Goal: Transaction & Acquisition: Purchase product/service

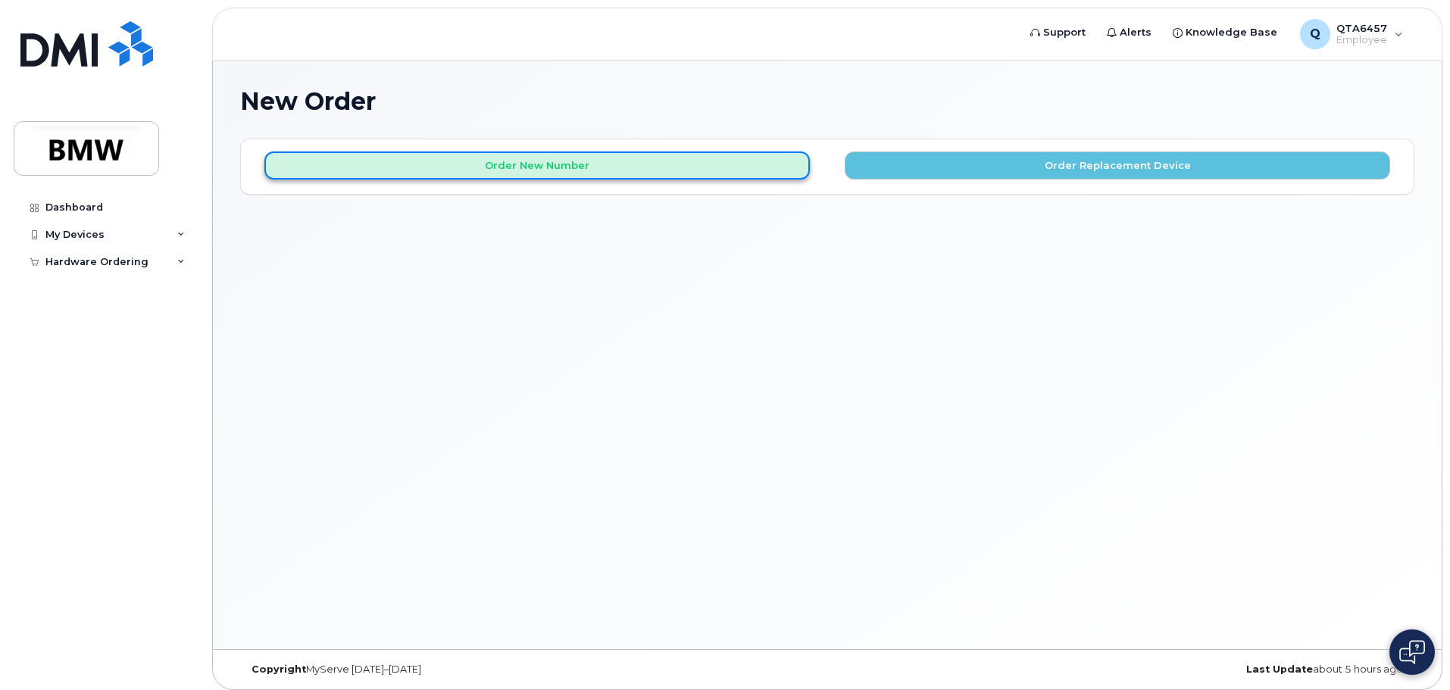
click at [543, 168] on button "Order New Number" at bounding box center [537, 166] width 546 height 28
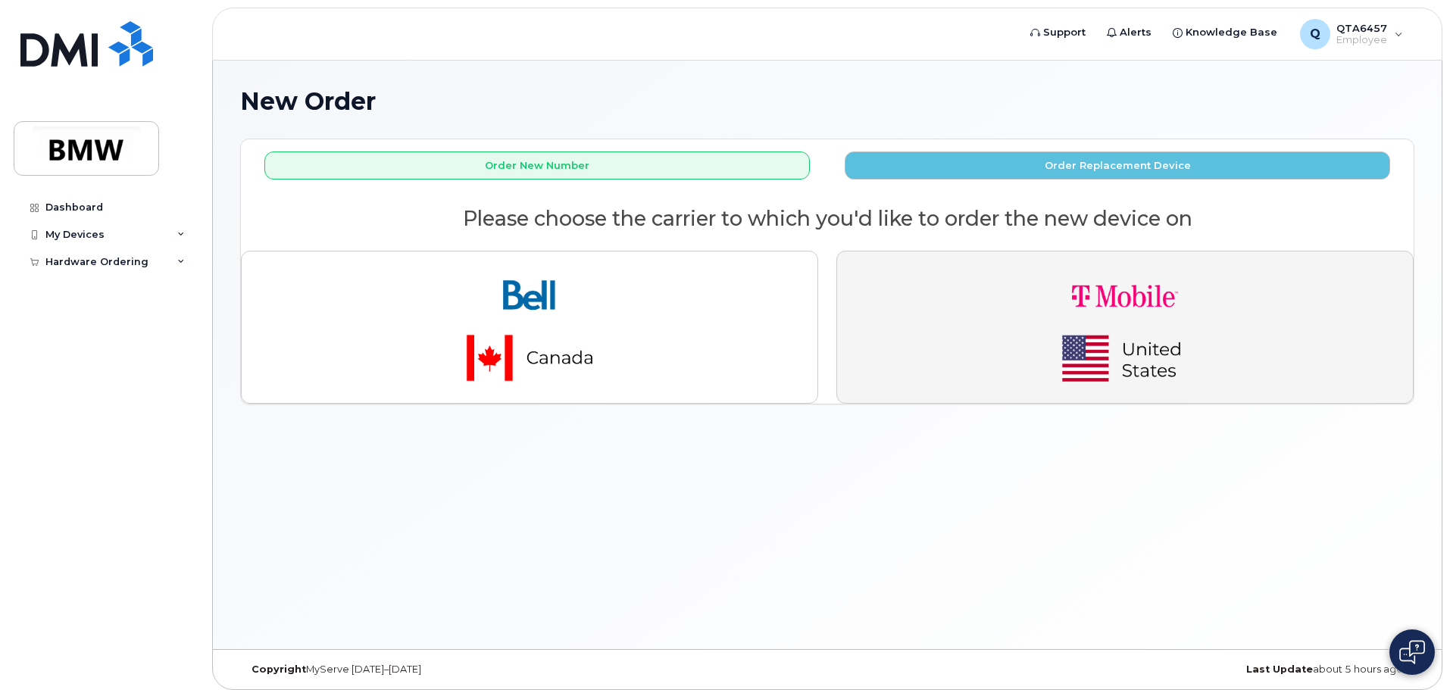
click at [1040, 320] on img "button" at bounding box center [1125, 327] width 212 height 127
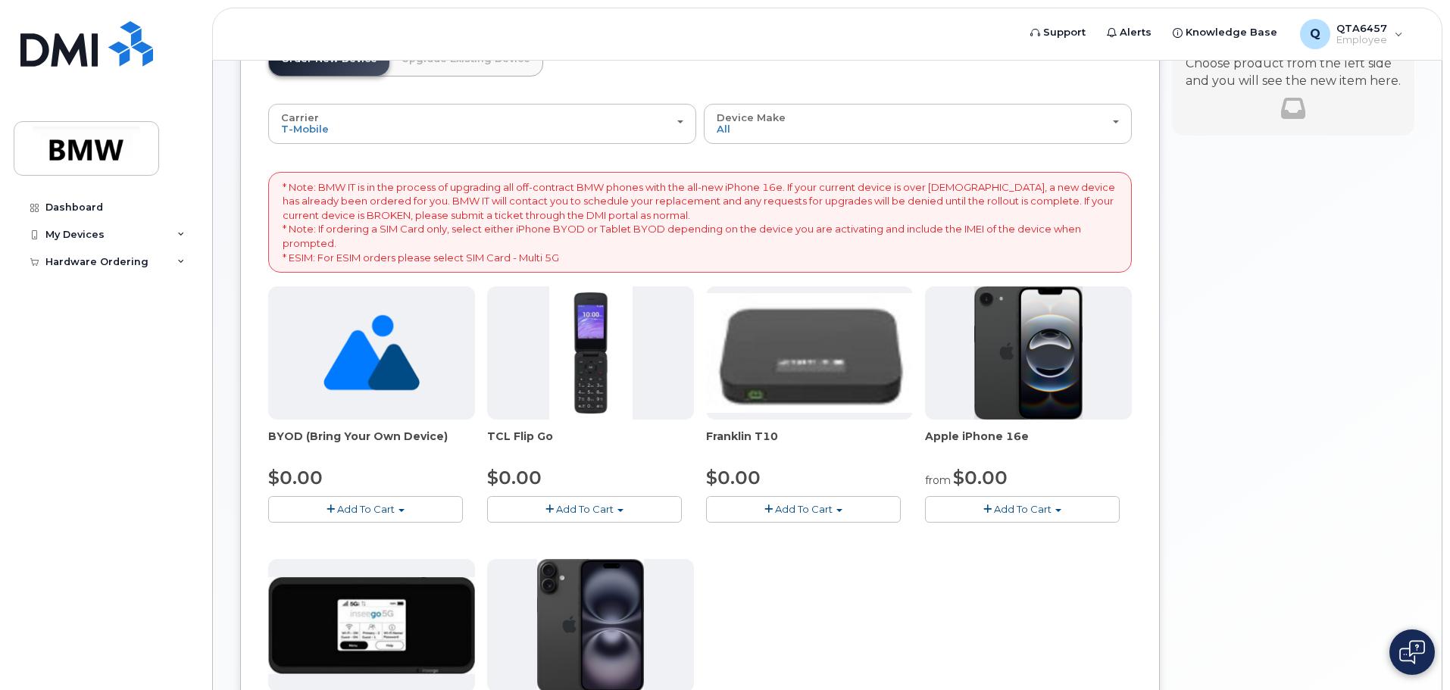
scroll to position [152, 0]
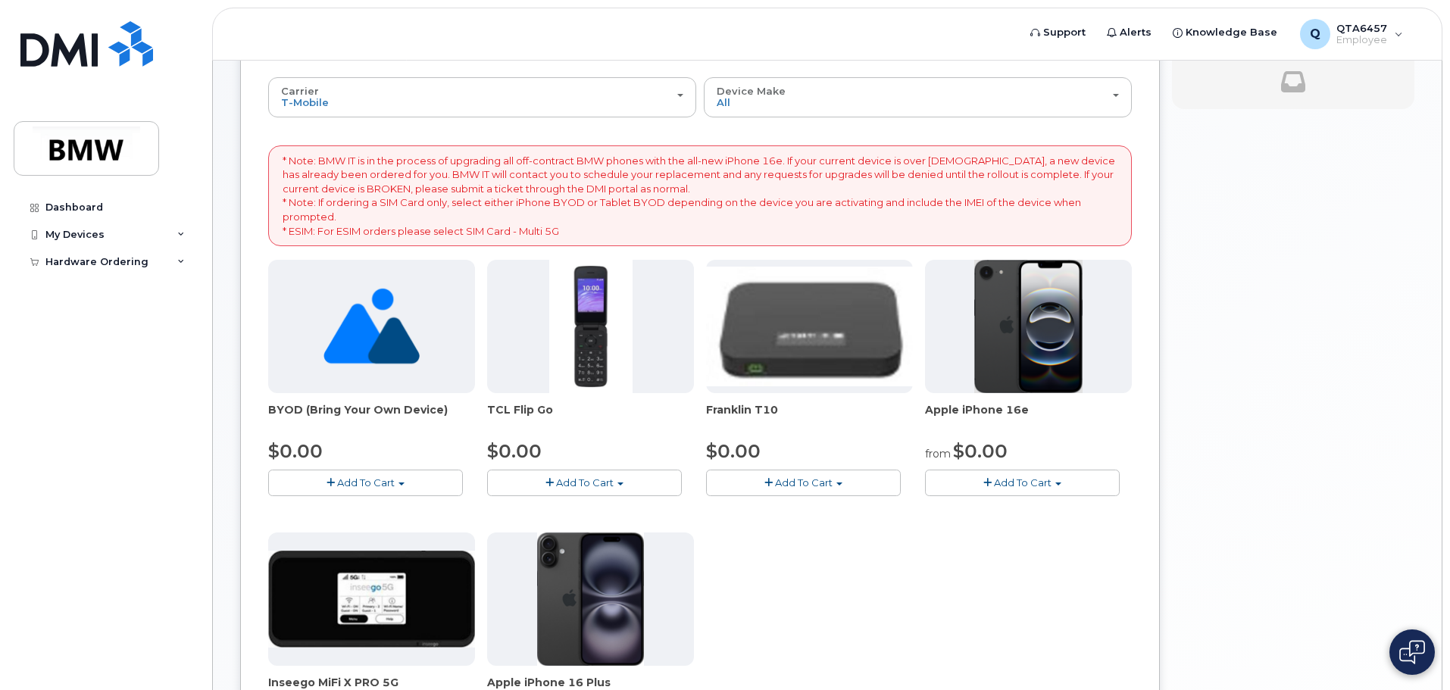
click at [1023, 314] on img at bounding box center [1028, 326] width 109 height 133
click at [1002, 482] on span "Add To Cart" at bounding box center [1023, 483] width 58 height 12
click at [1033, 510] on link "$0.00 - 30 Month Activation (128GB)" at bounding box center [1038, 511] width 218 height 19
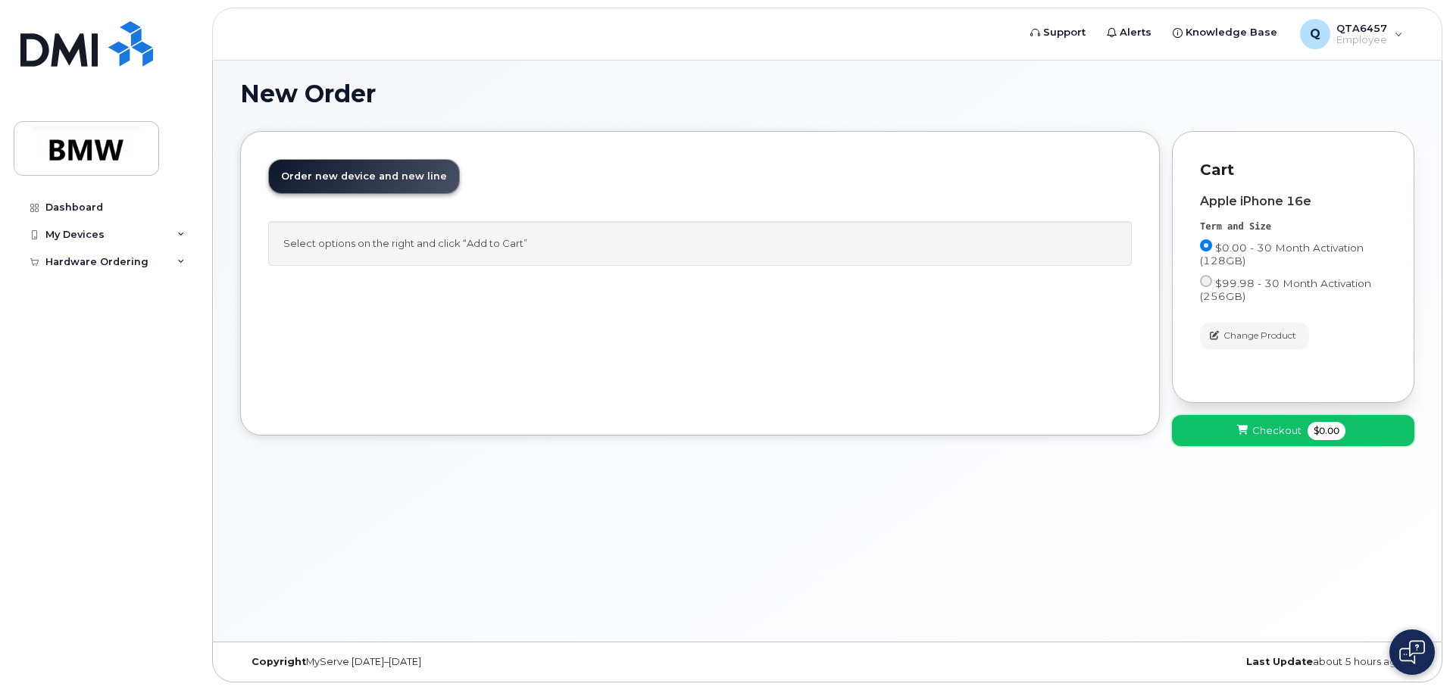
click at [1244, 427] on icon at bounding box center [1242, 431] width 11 height 10
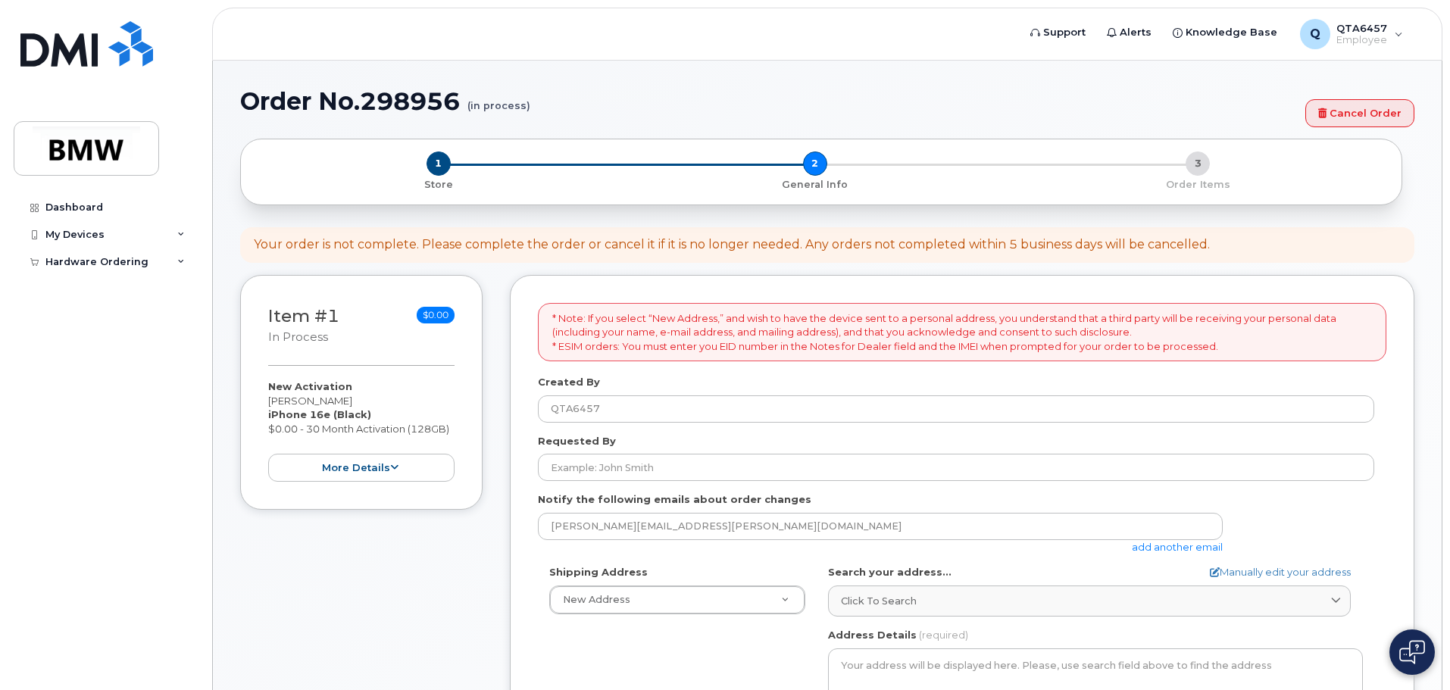
select select
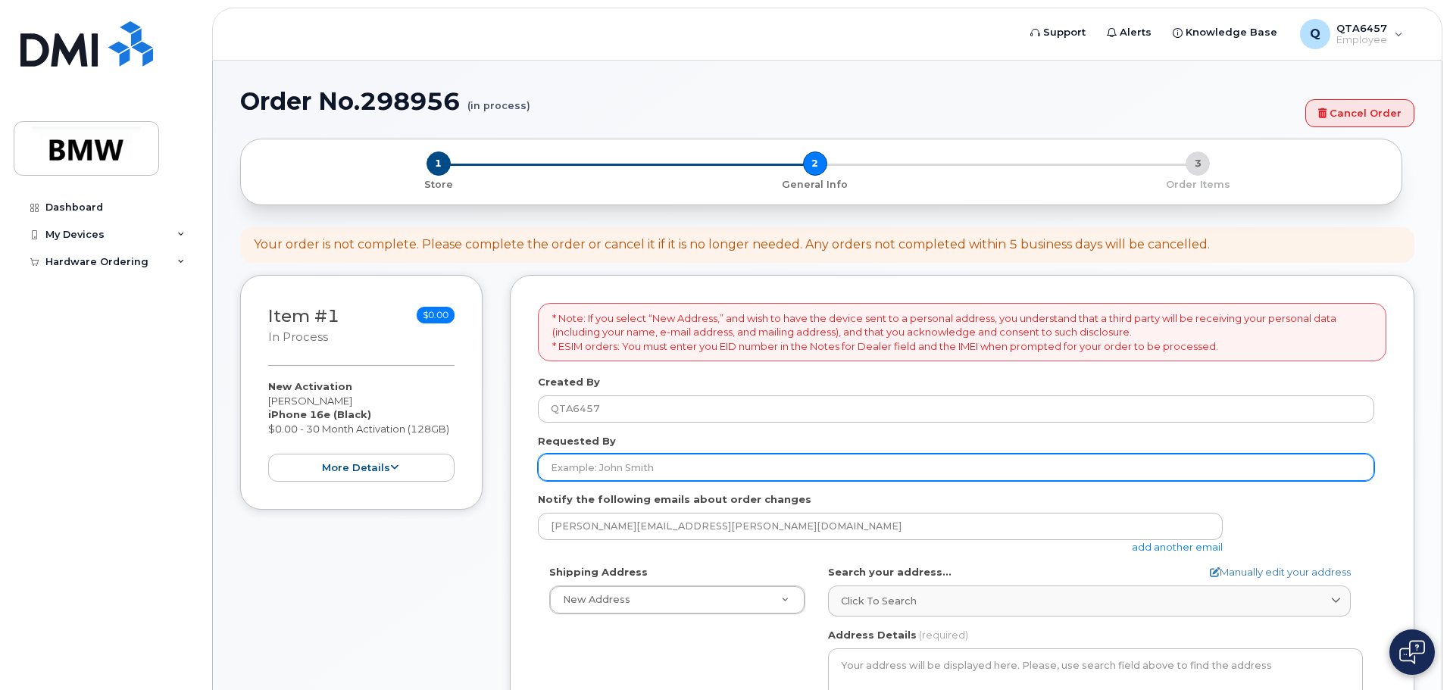
click at [570, 458] on input "Requested By" at bounding box center [956, 467] width 836 height 27
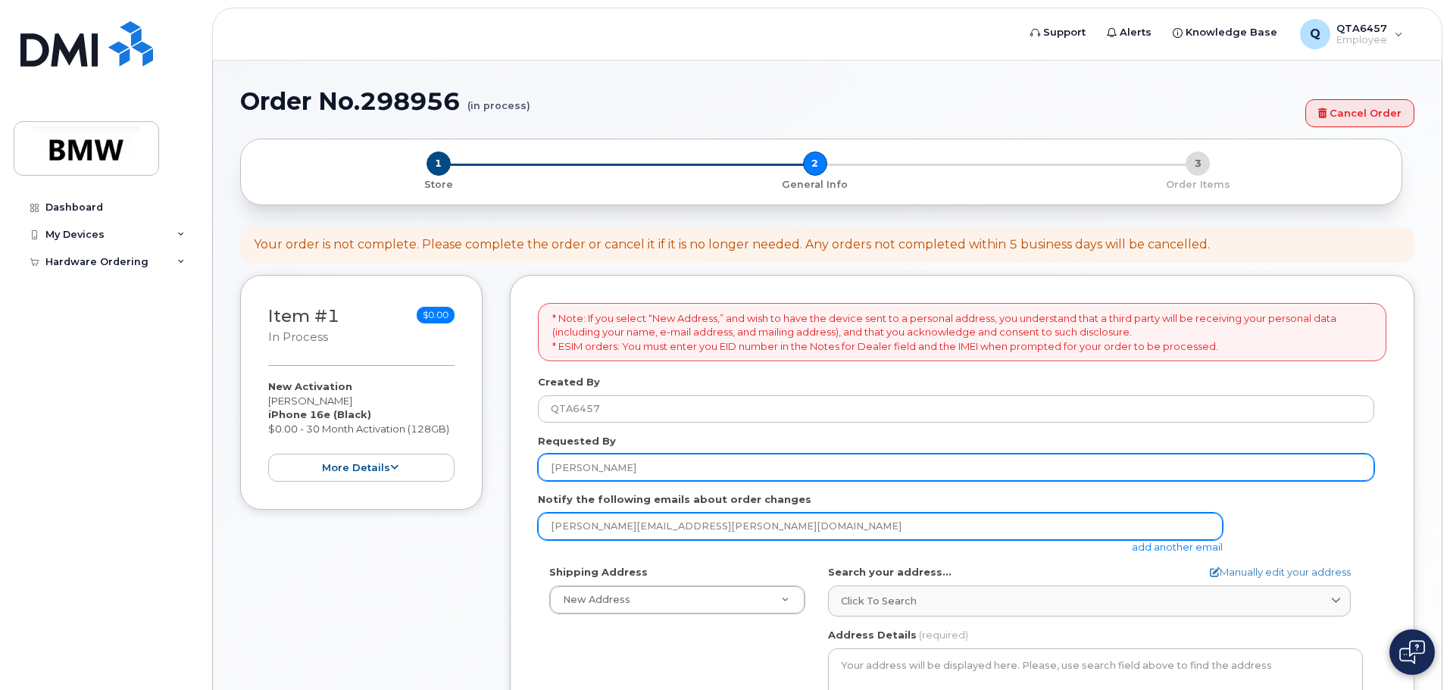
scroll to position [227, 0]
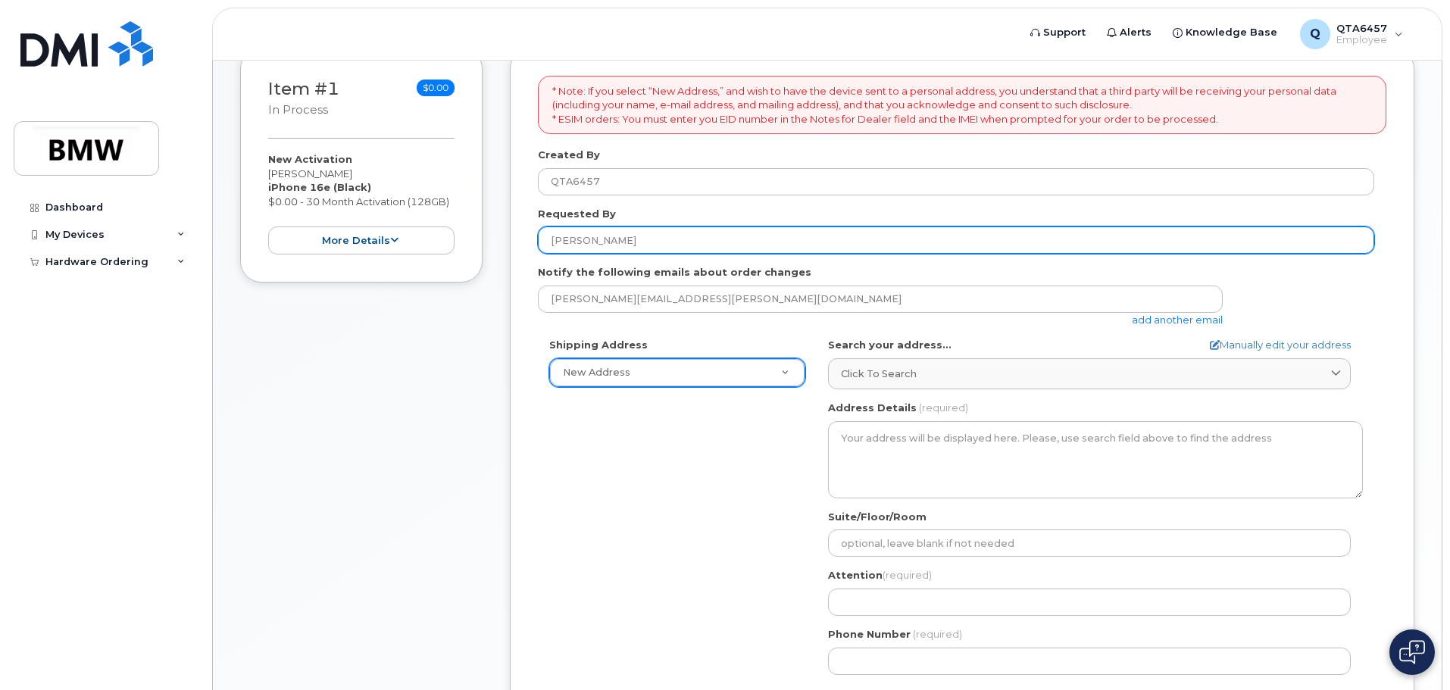
type input "[PERSON_NAME]"
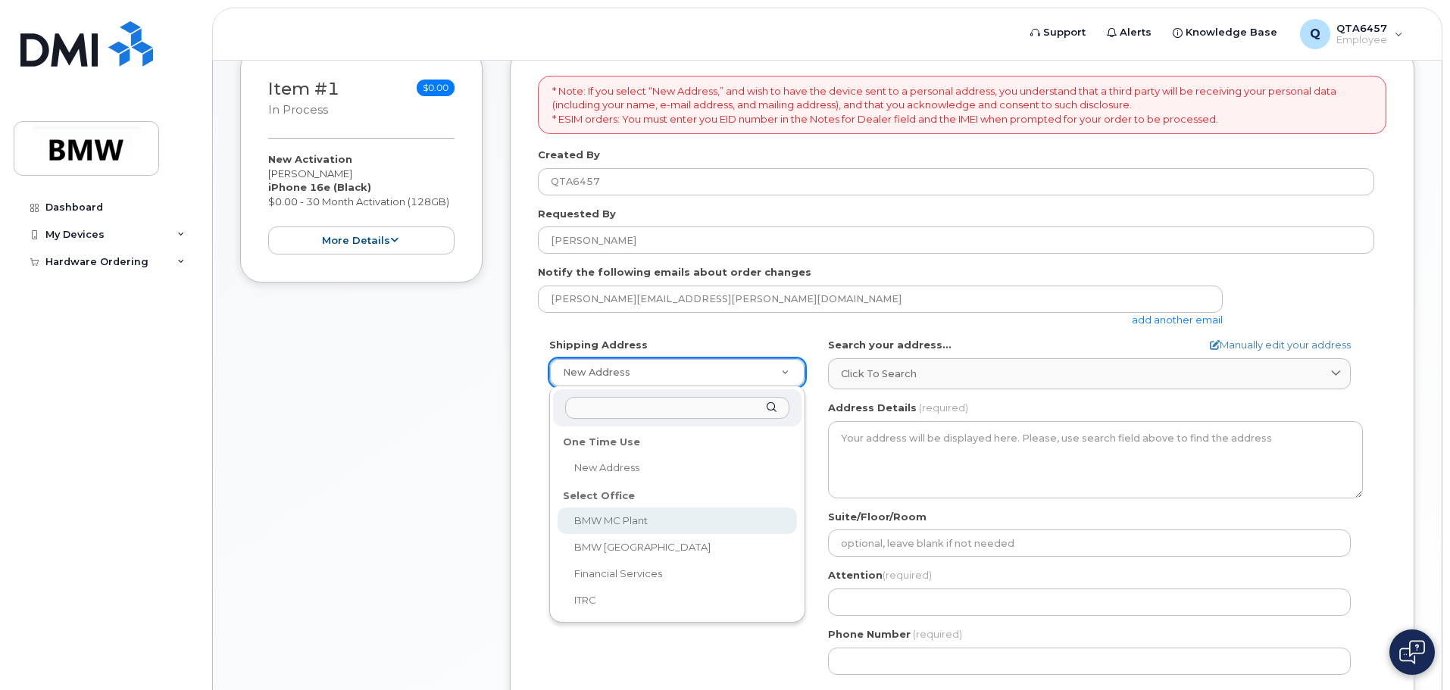
select select
type textarea "1400 Highway 101 S GREER SC 29651-6731 UNITED STATES Greer South Carolina 29651…"
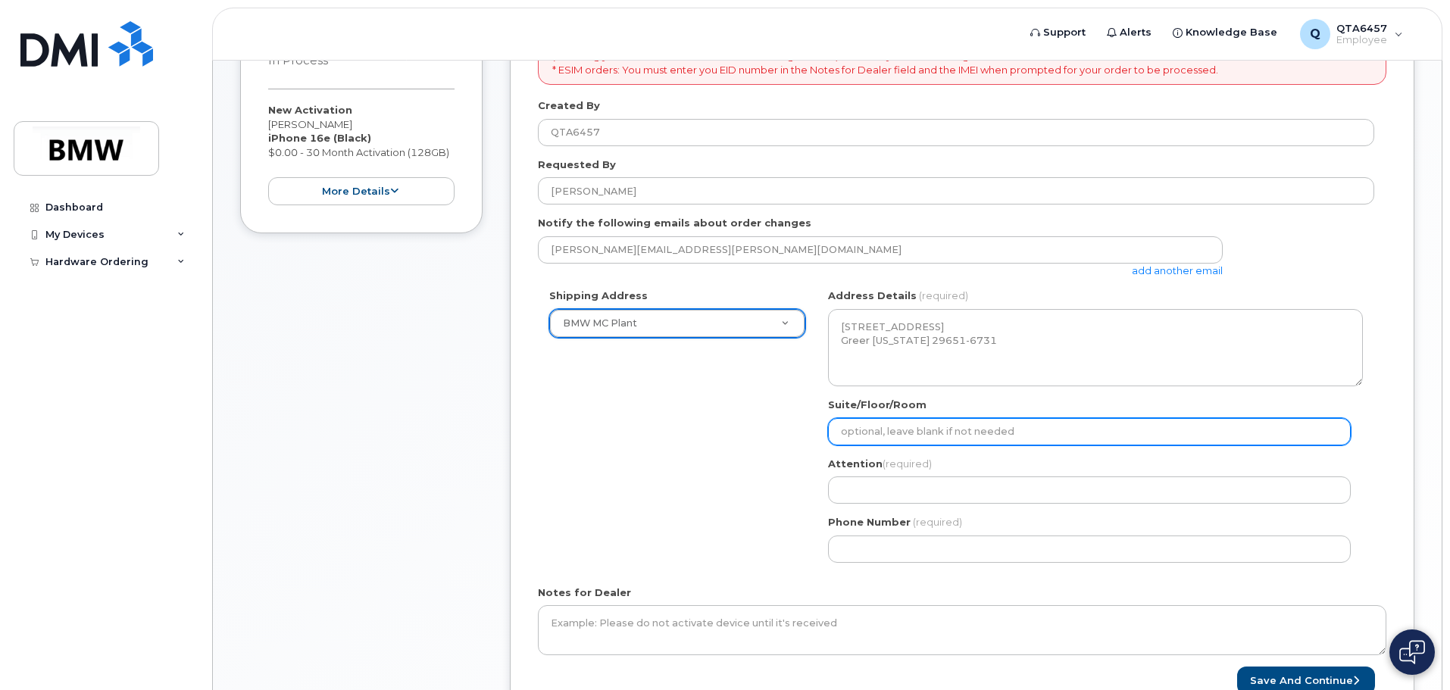
scroll to position [303, 0]
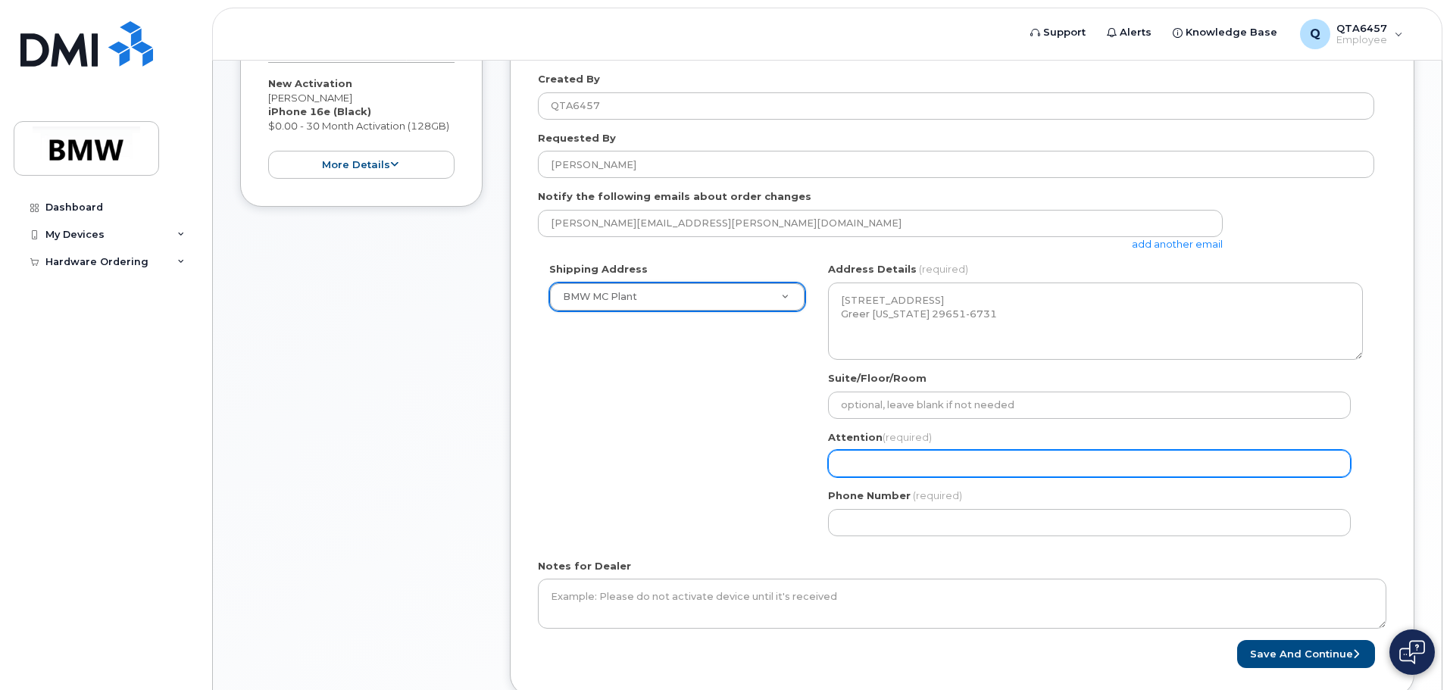
click at [921, 467] on input "Attention (required)" at bounding box center [1089, 463] width 523 height 27
select select
type input "M"
select select
type input "Mf"
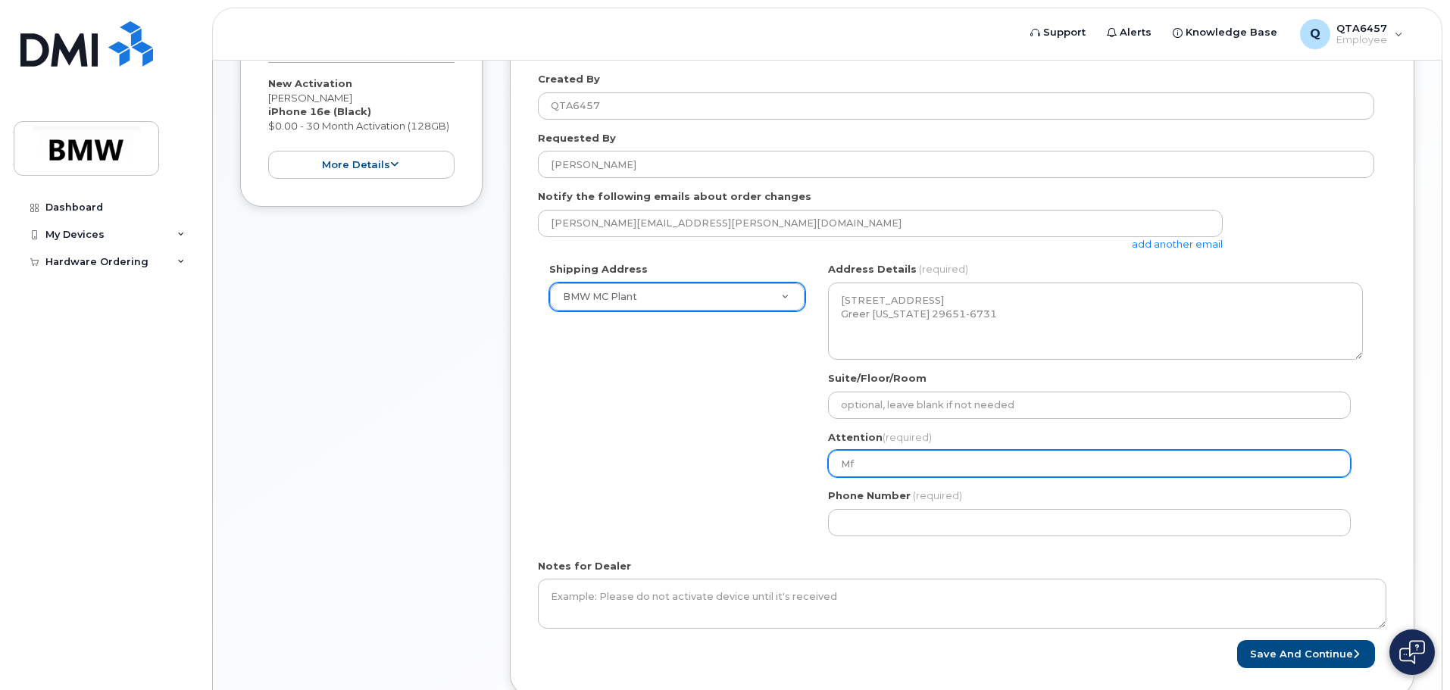
select select
type input "Mfa"
select select
type input "Mf"
select select
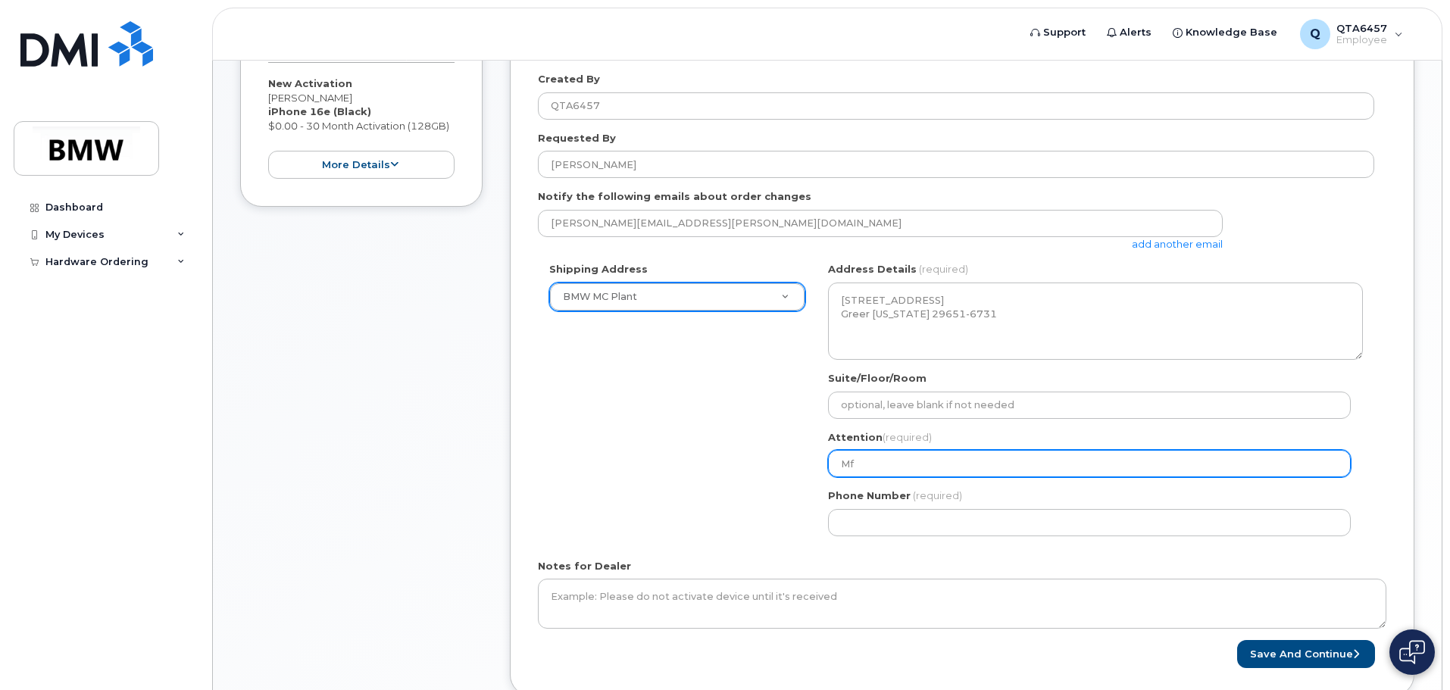
type input "M"
select select
type input "M"
select select
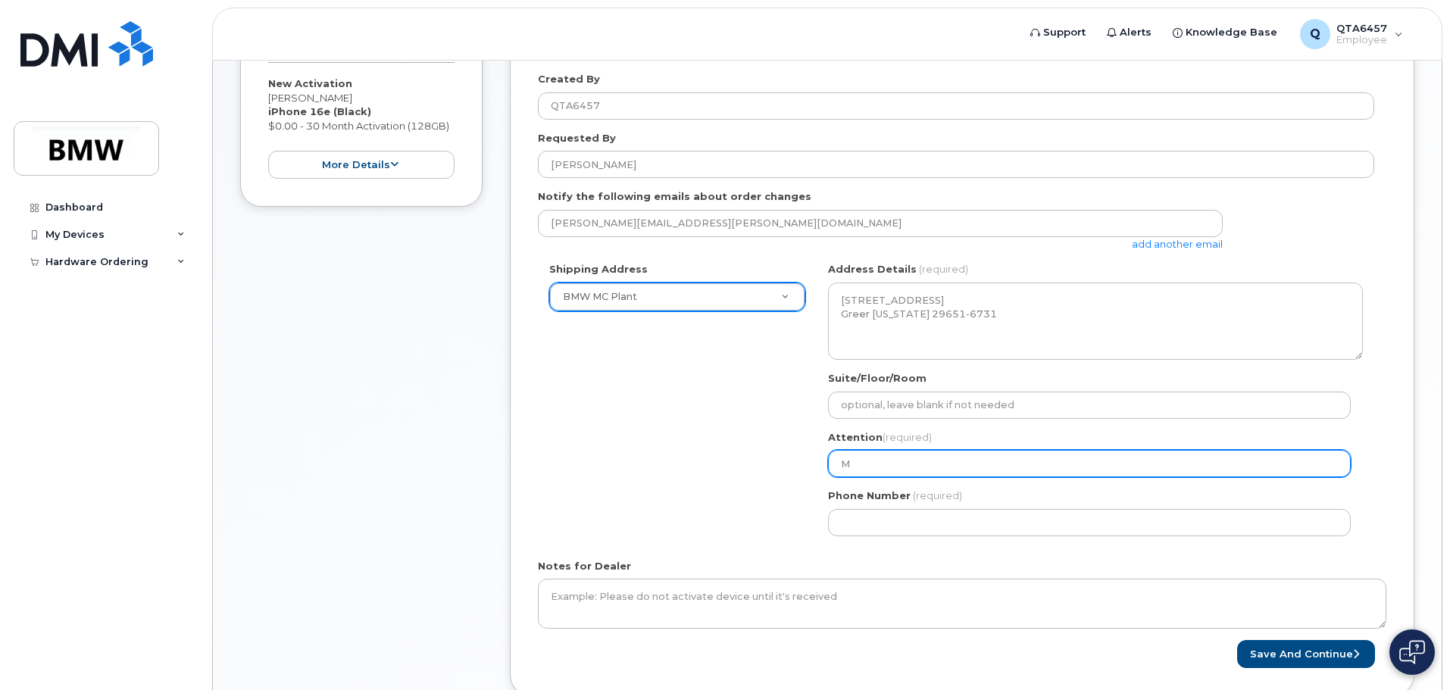
type input "Ma"
select select
type input "Mat"
select select
type input "Matt"
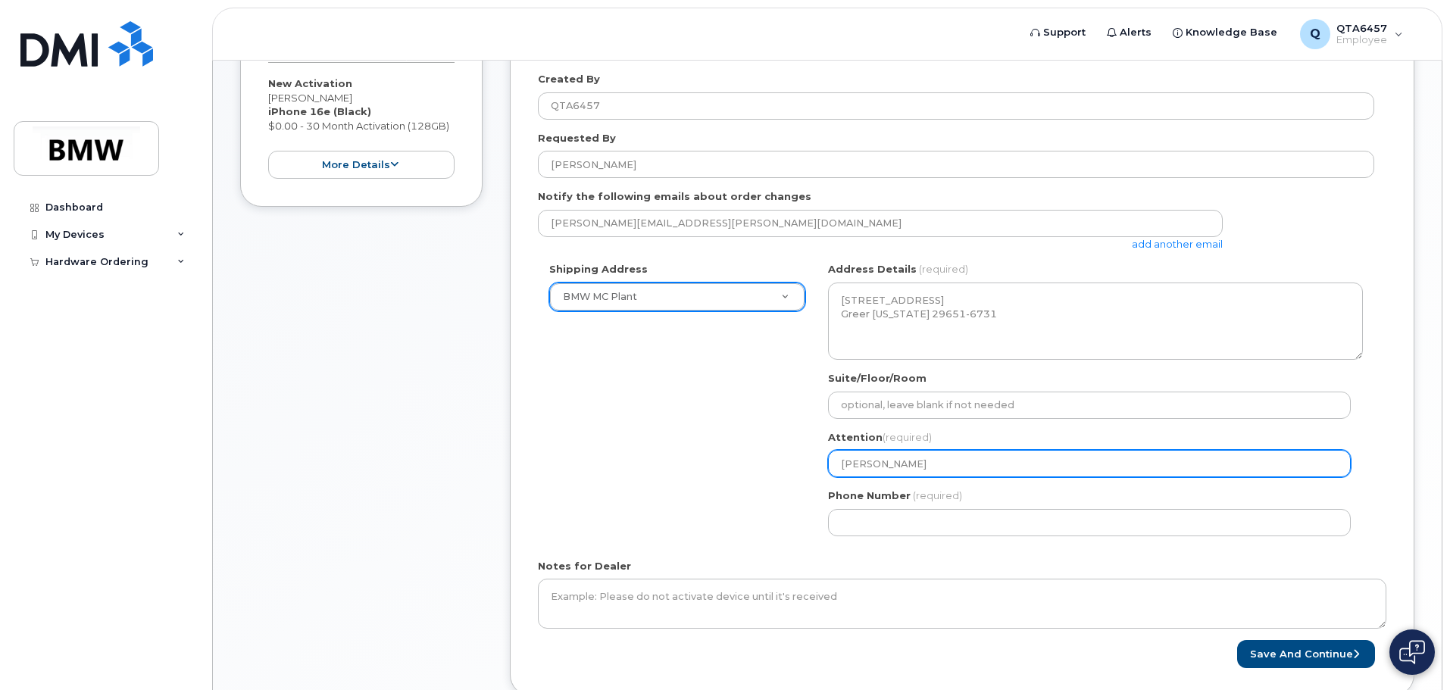
select select
type input "Matth"
select select
type input "Matthe"
select select
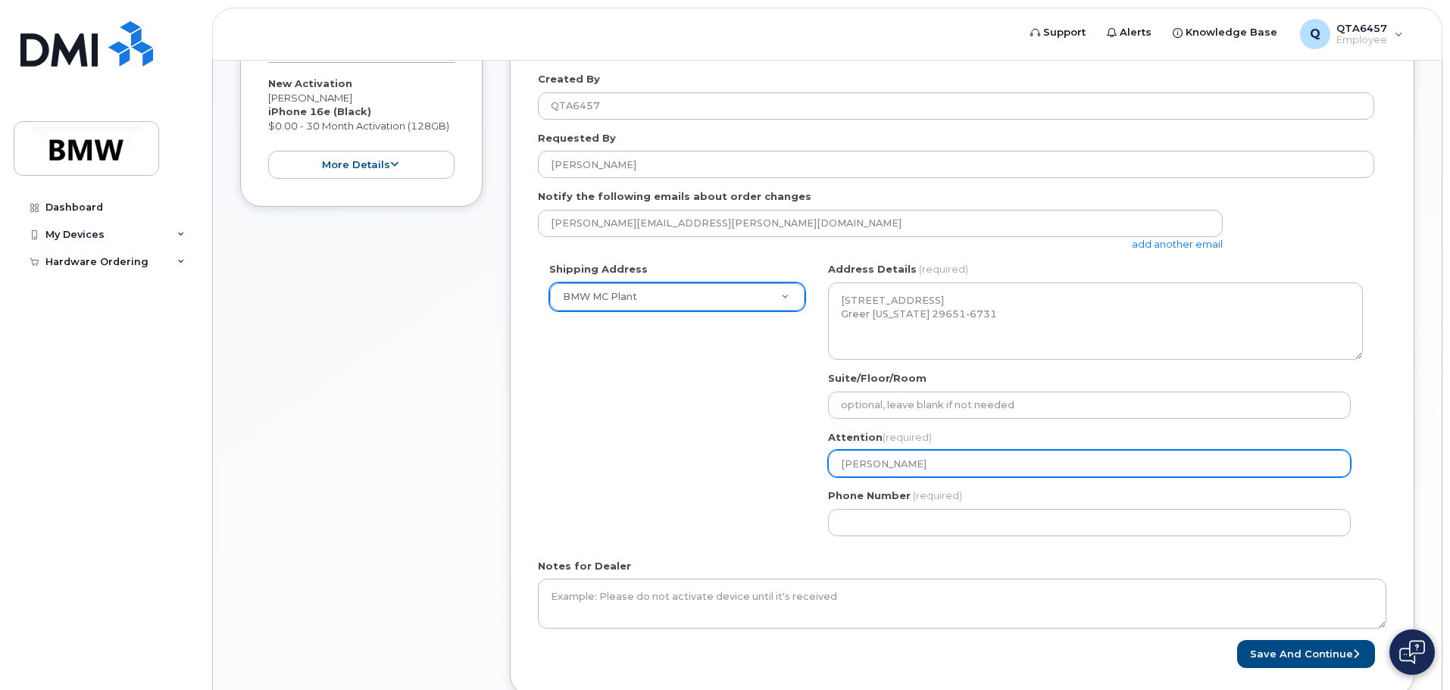
type input "Matthew"
select select
type input "Matthew Y"
select select
type input "Matthew Ye"
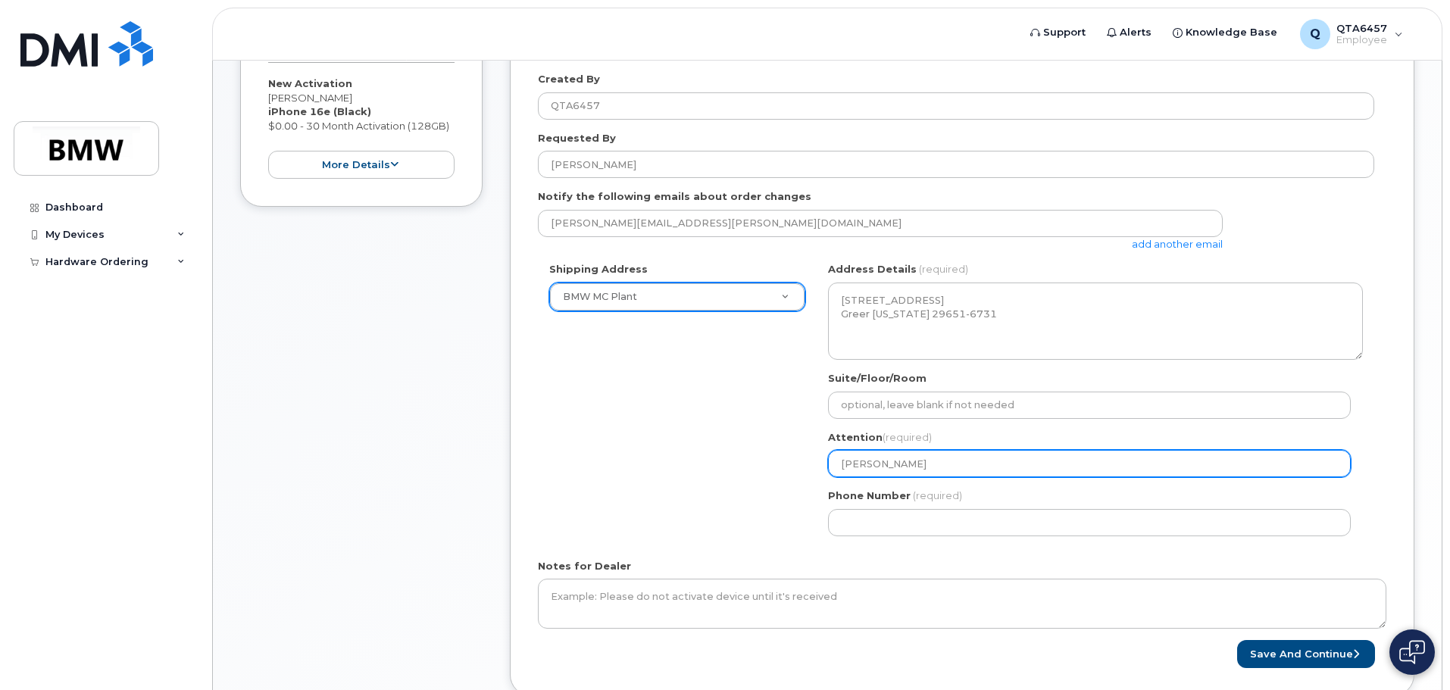
select select
type input "Matthew Yel"
select select
type input "Matthew Yelt"
select select
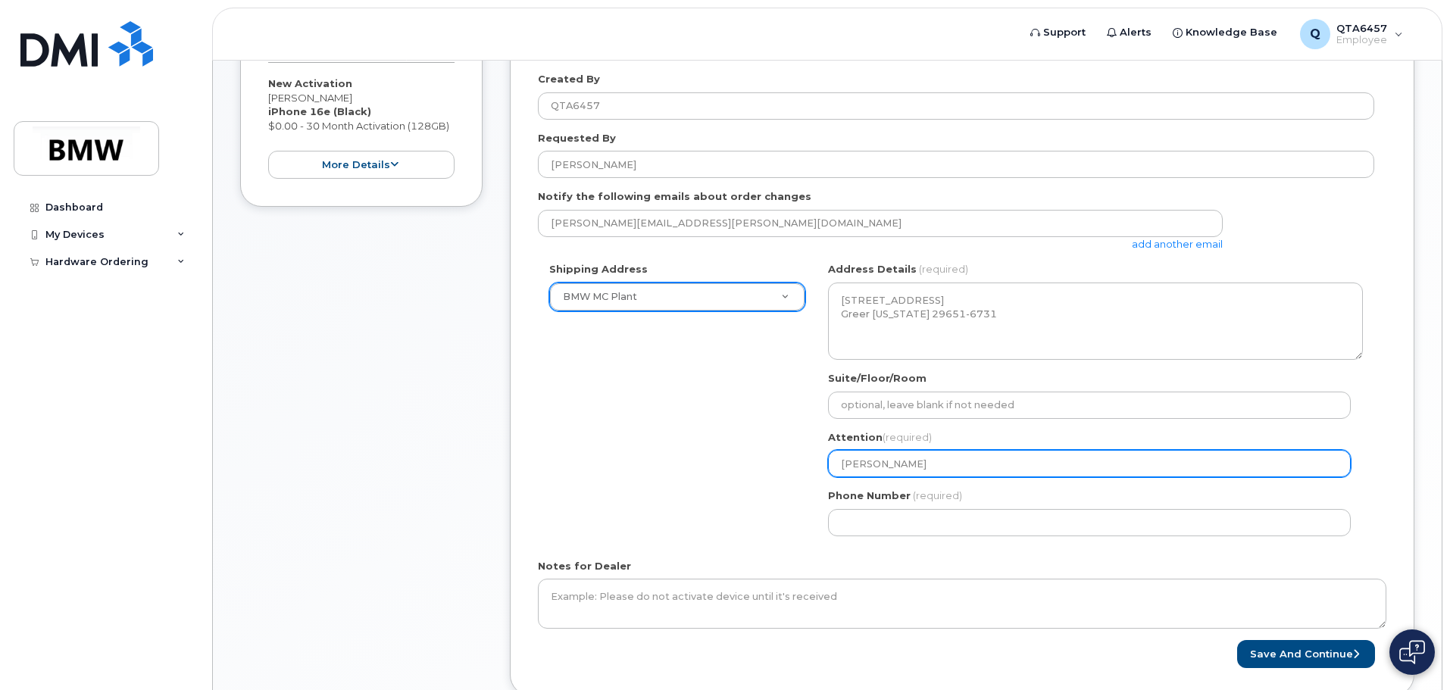
type input "Matthew Yelto"
select select
type input "[PERSON_NAME]"
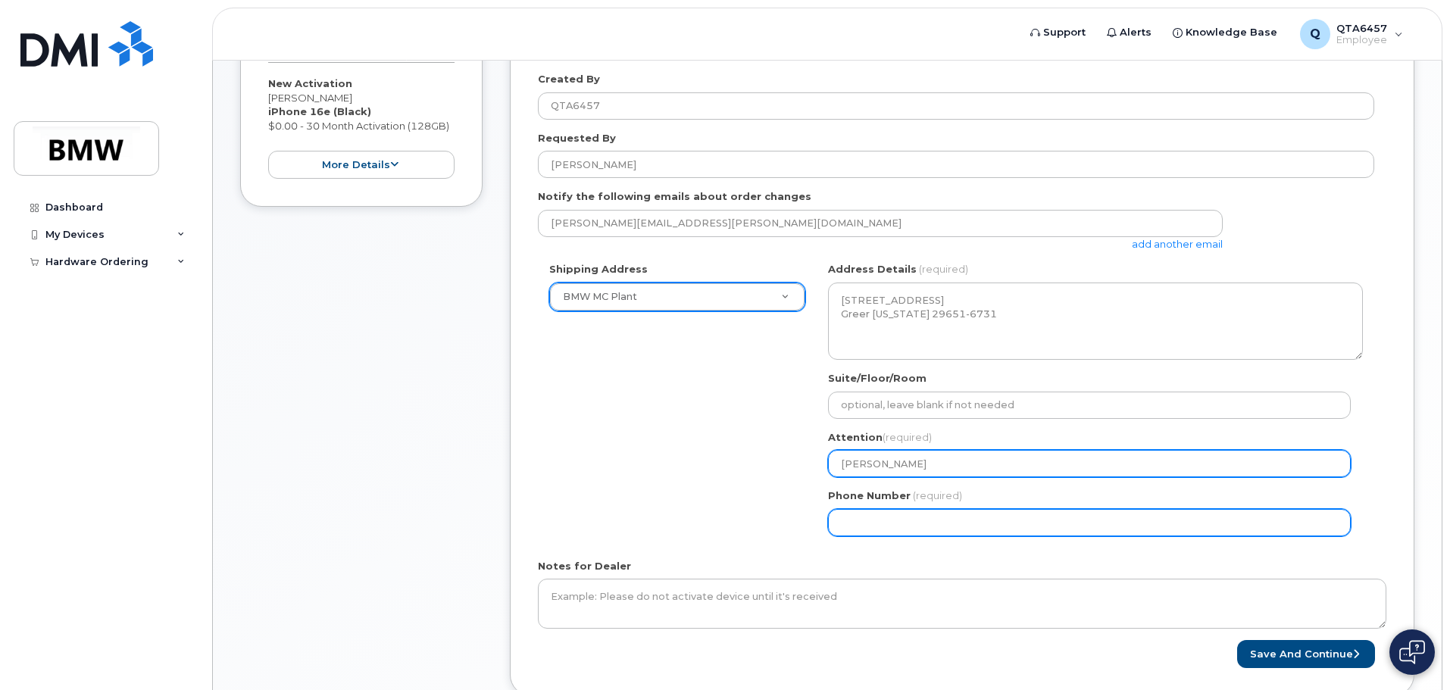
type input "1"
select select
type input "0"
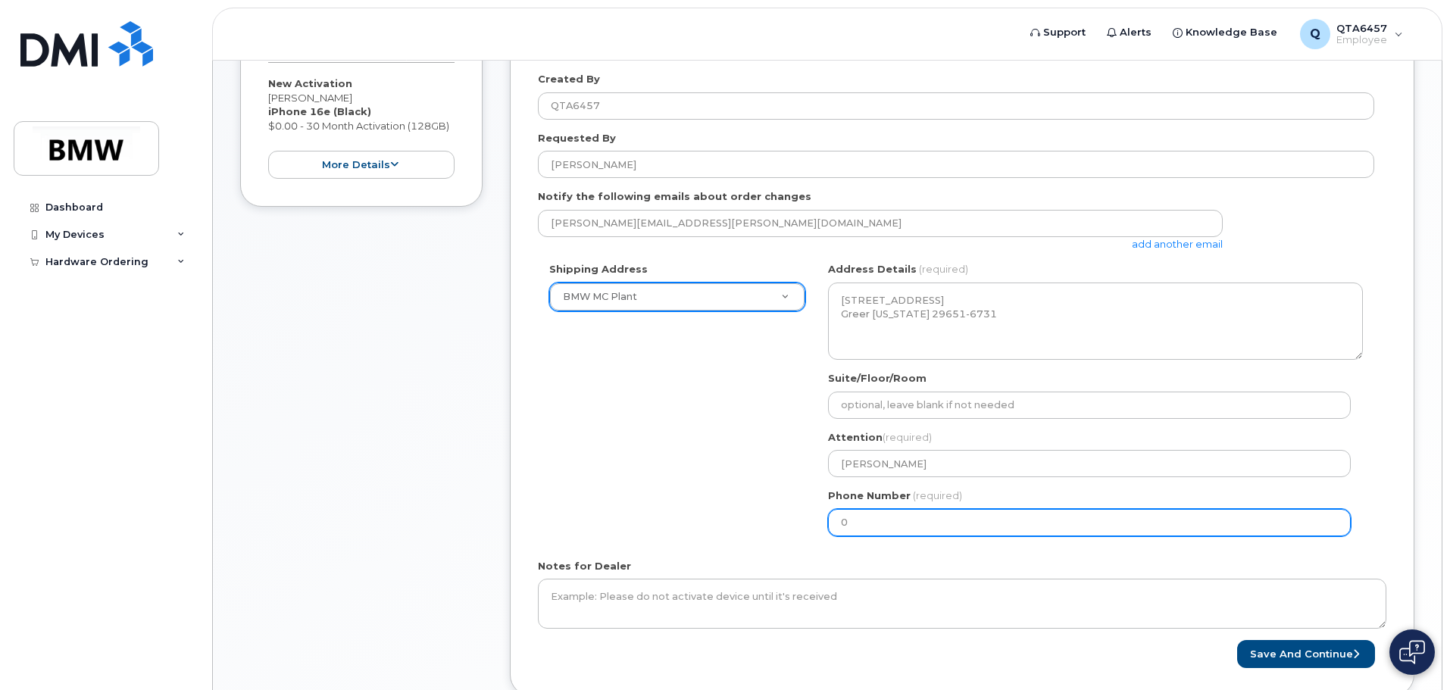
click at [979, 521] on input "0" at bounding box center [1089, 522] width 523 height 27
type input "2"
click at [976, 522] on input "Phone Number" at bounding box center [1089, 522] width 523 height 27
type input "864279415"
select select
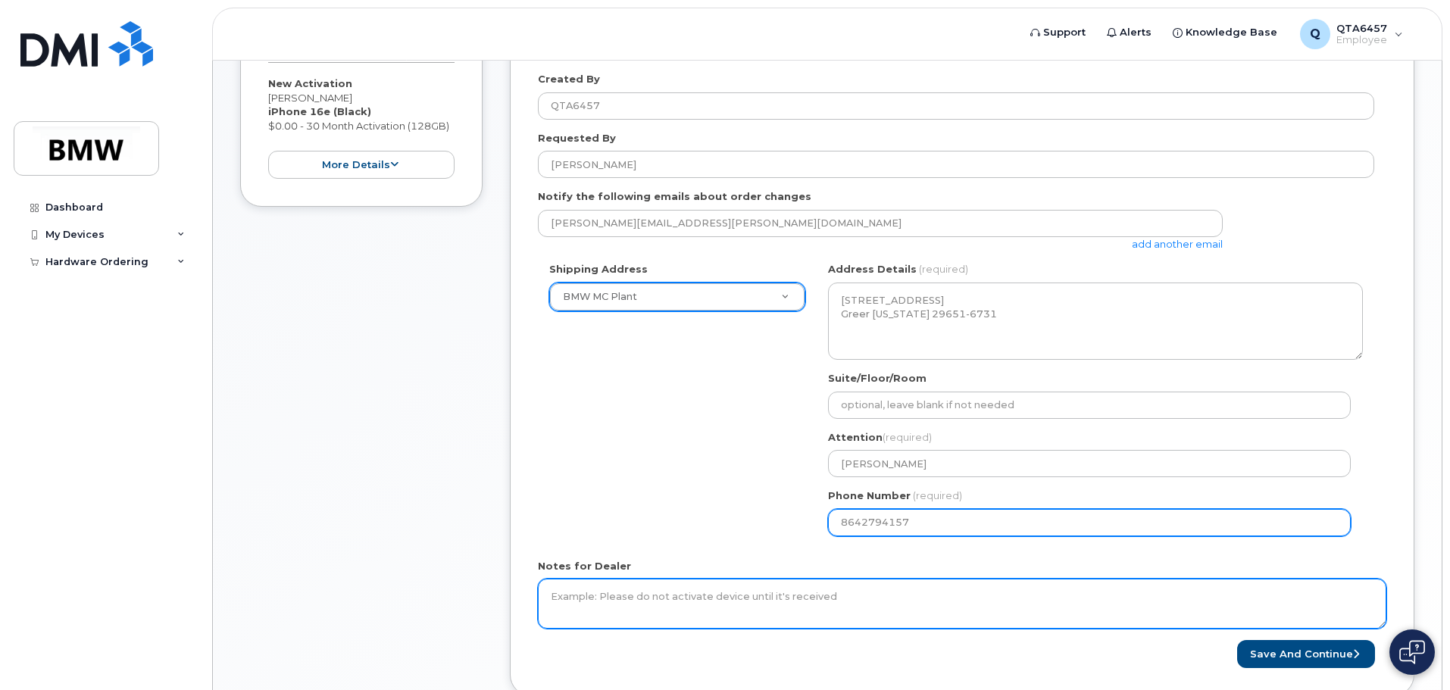
type input "8642794157"
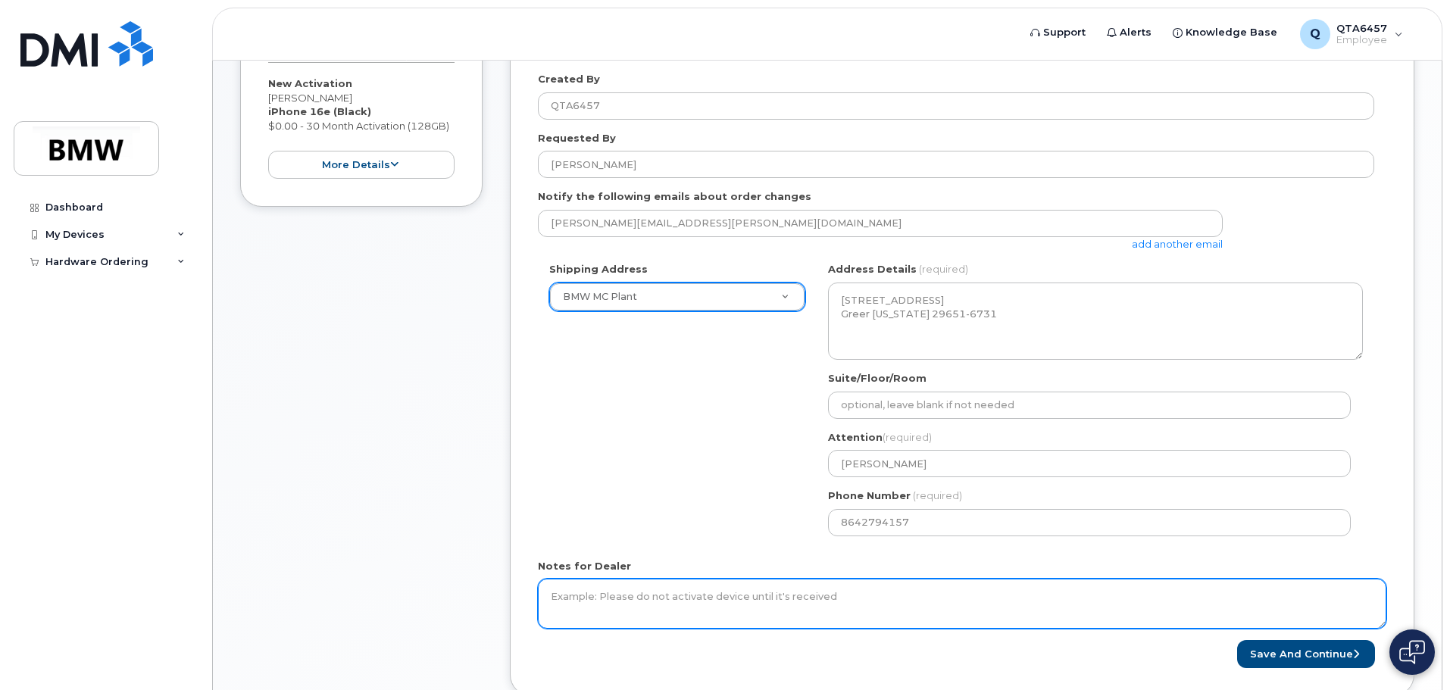
click at [955, 621] on textarea "Notes for Dealer" at bounding box center [962, 604] width 849 height 50
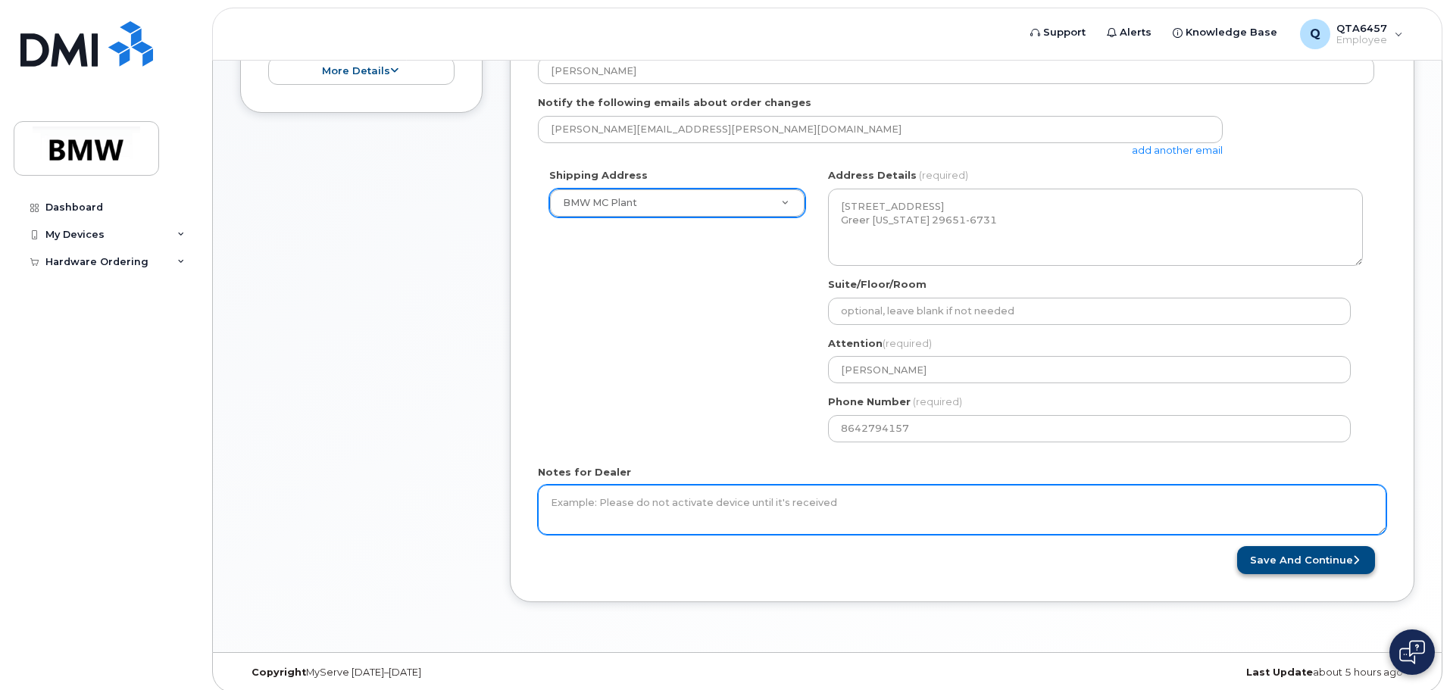
scroll to position [408, 0]
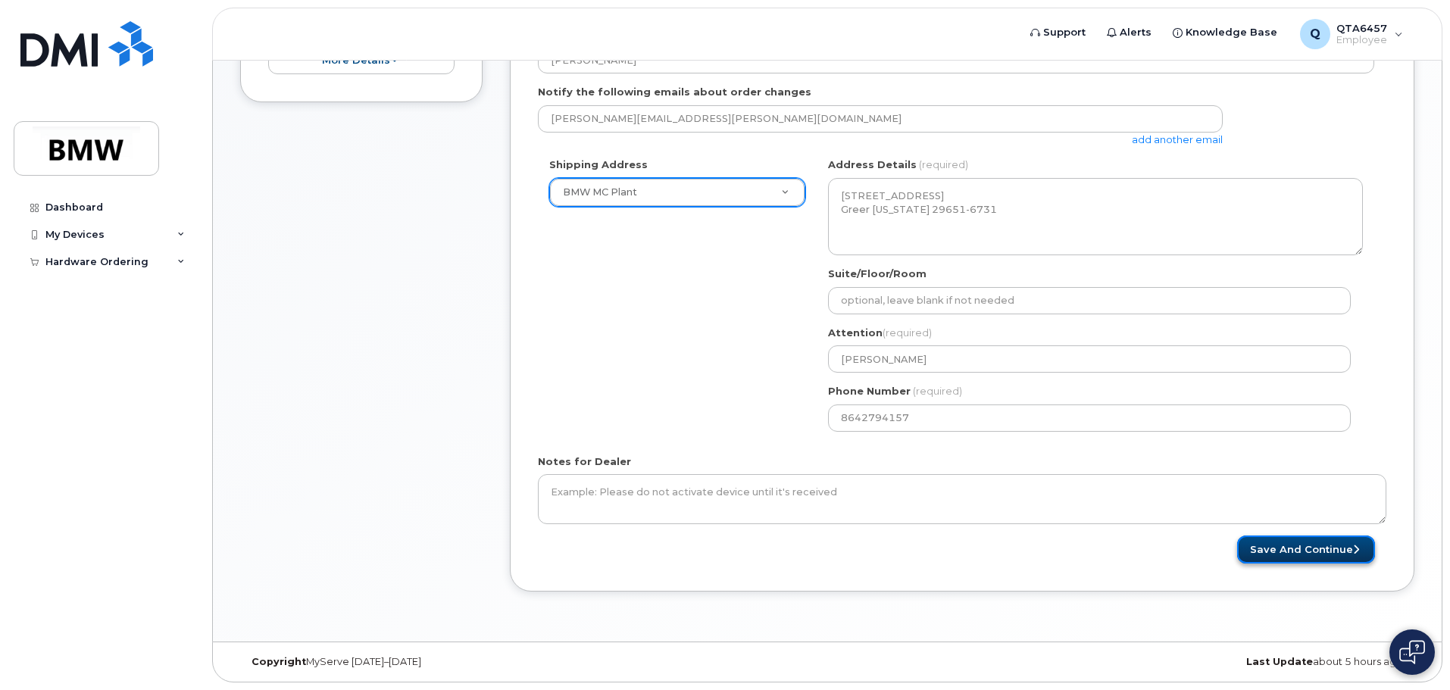
click at [1291, 550] on button "Save and Continue" at bounding box center [1306, 550] width 138 height 28
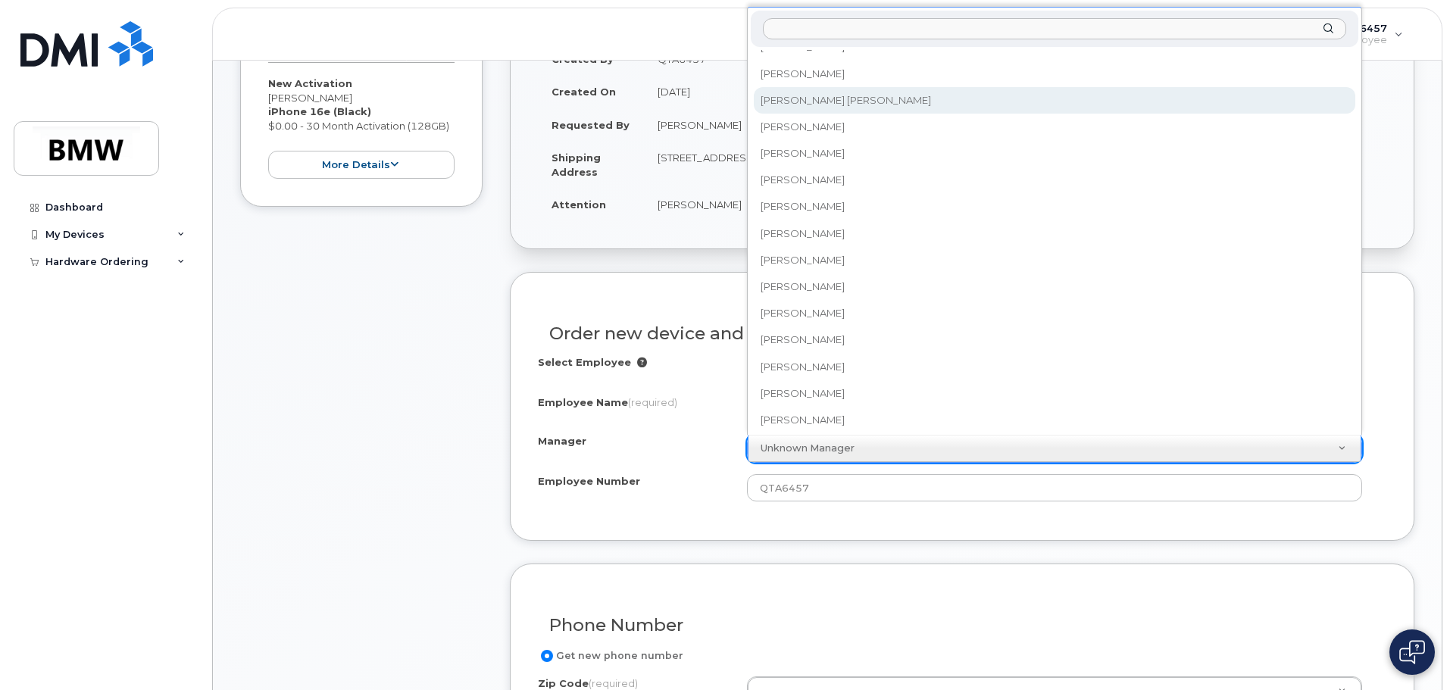
scroll to position [18824, 0]
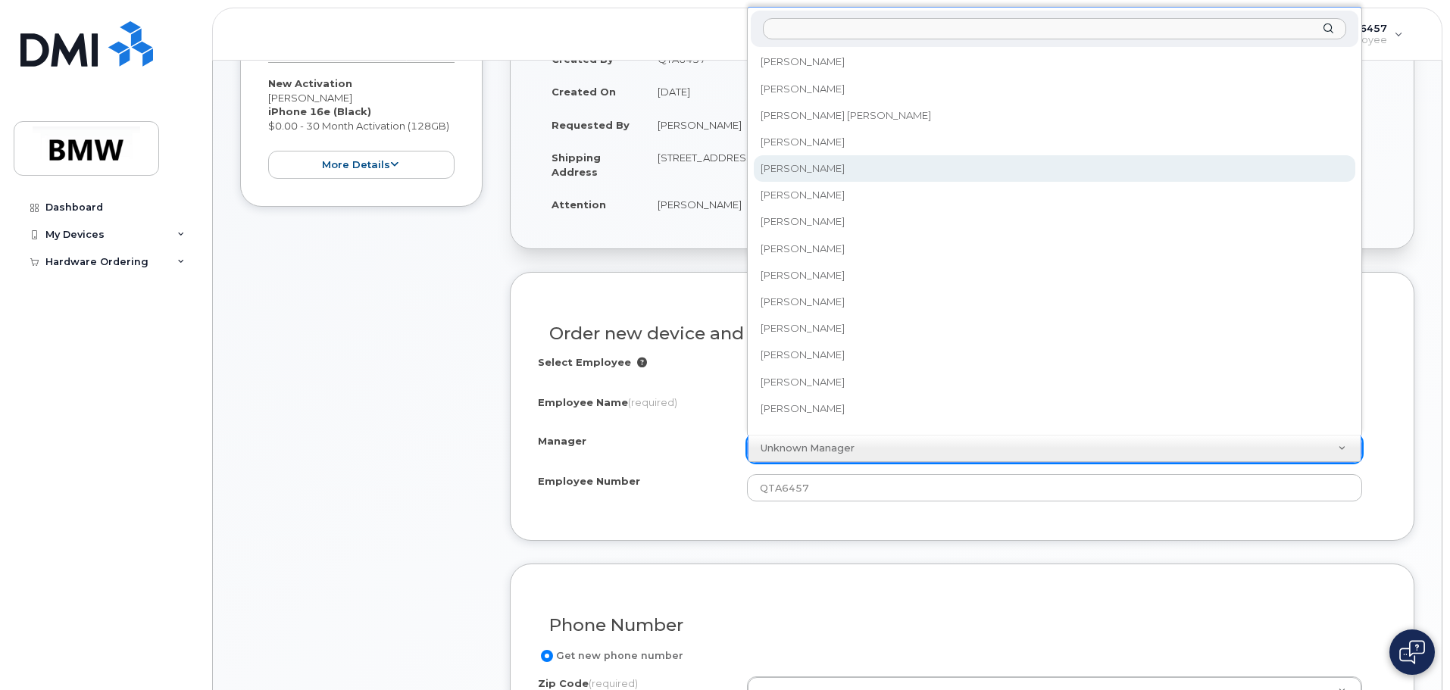
select select "1895454"
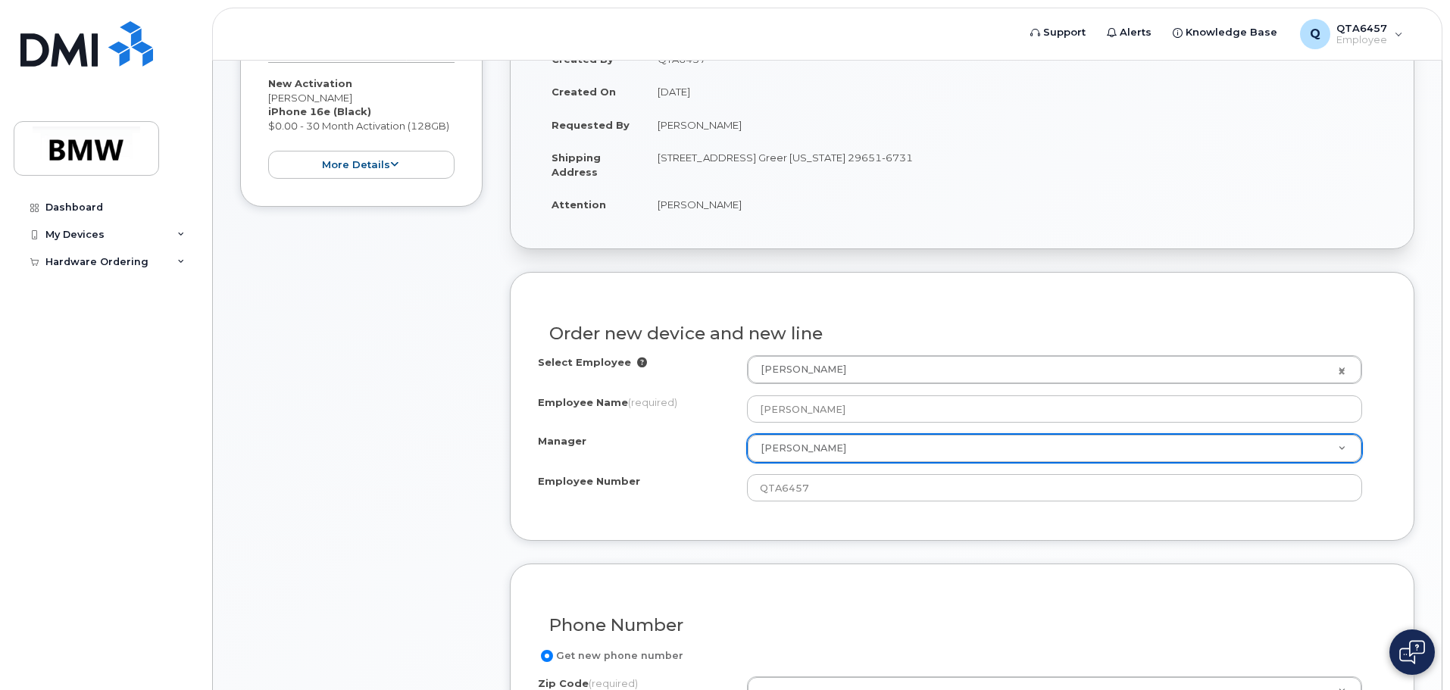
click at [800, 517] on div "Order new device and new line Select Employee [PERSON_NAME] 2346385 Employee Na…" at bounding box center [962, 406] width 905 height 269
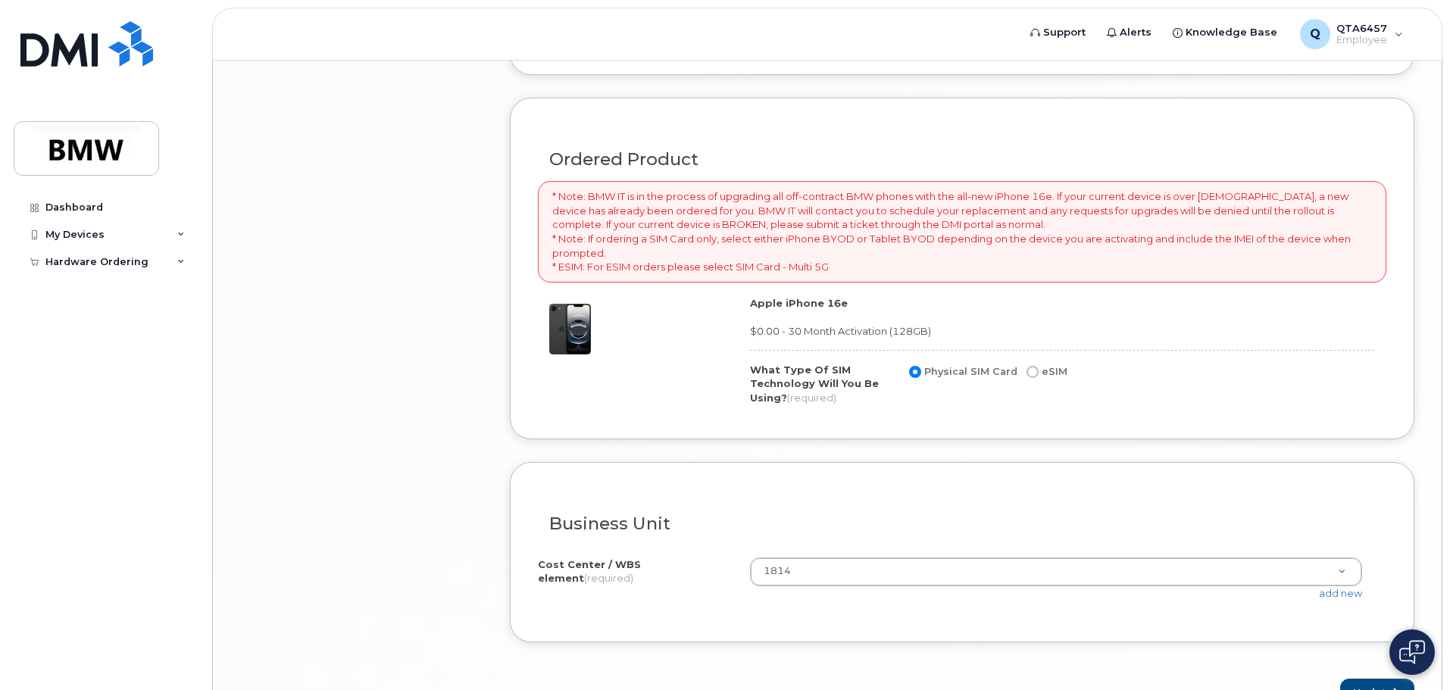
scroll to position [1080, 0]
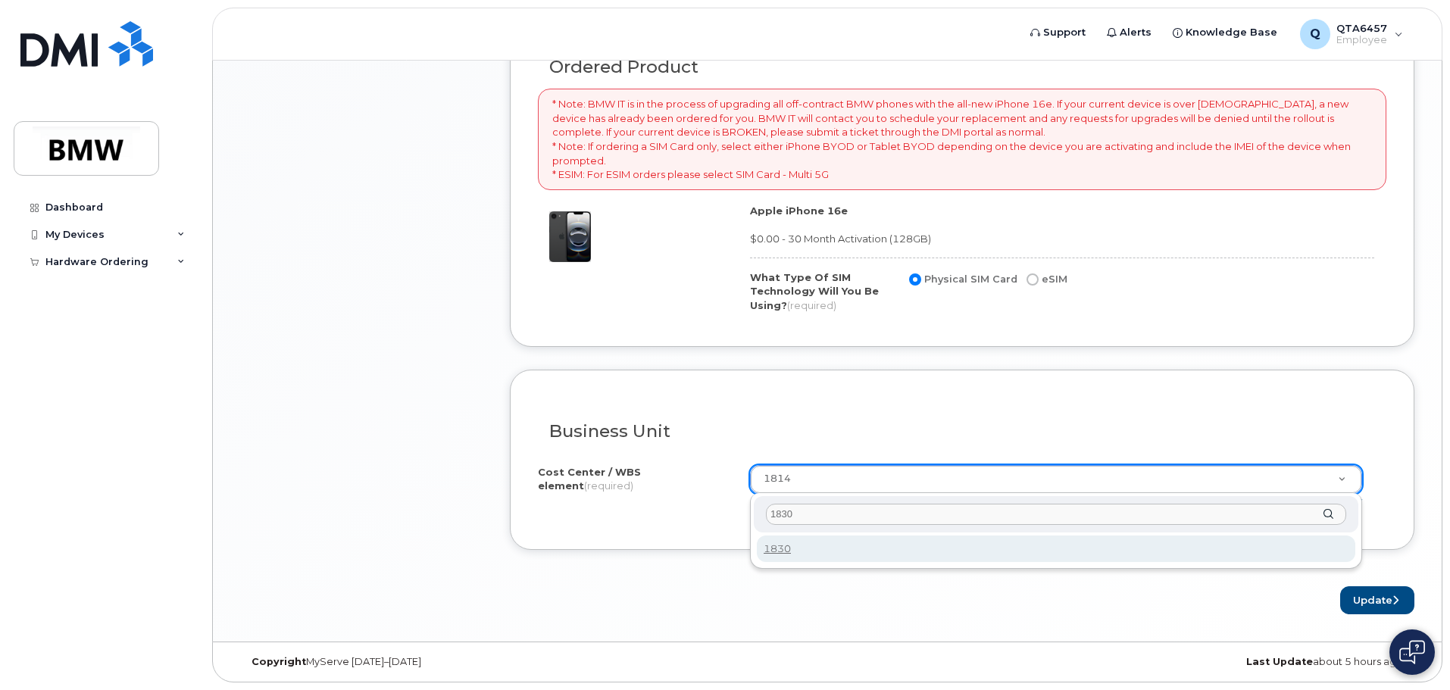
type input "1830"
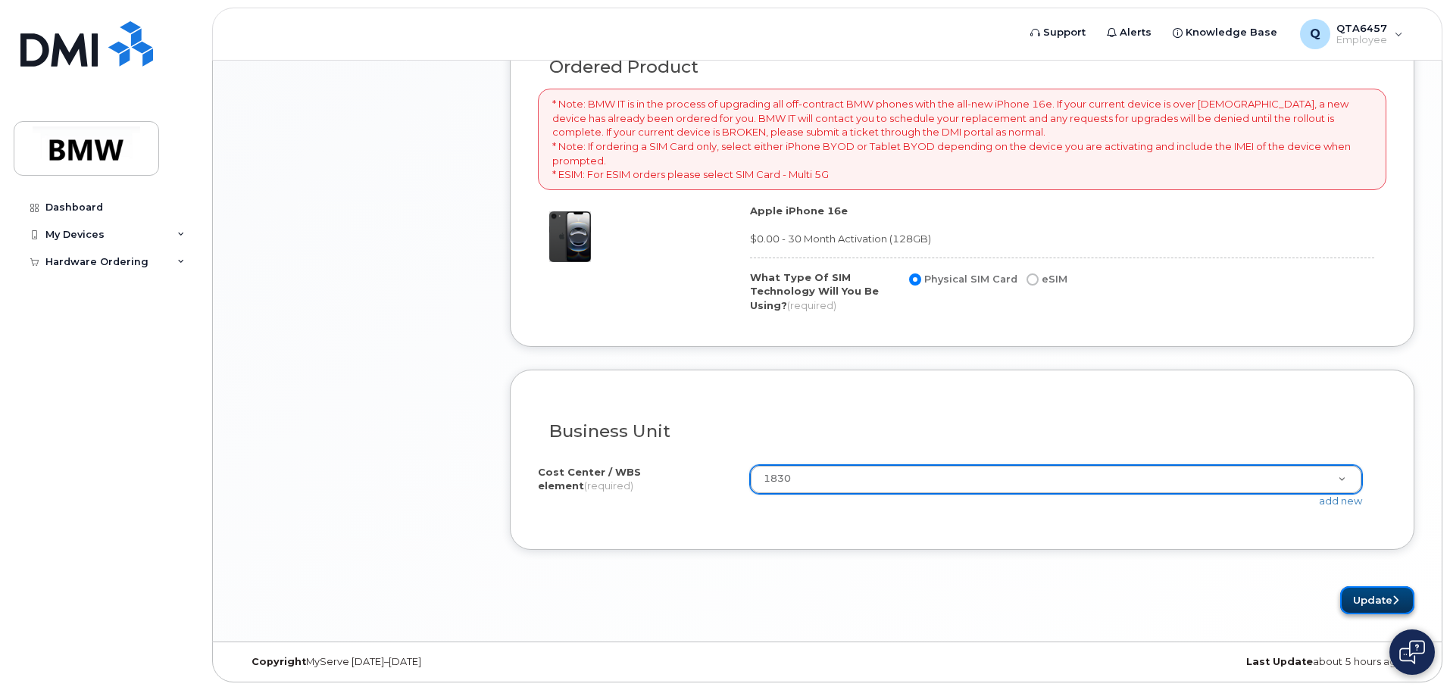
click at [1377, 599] on button "Update" at bounding box center [1377, 600] width 74 height 28
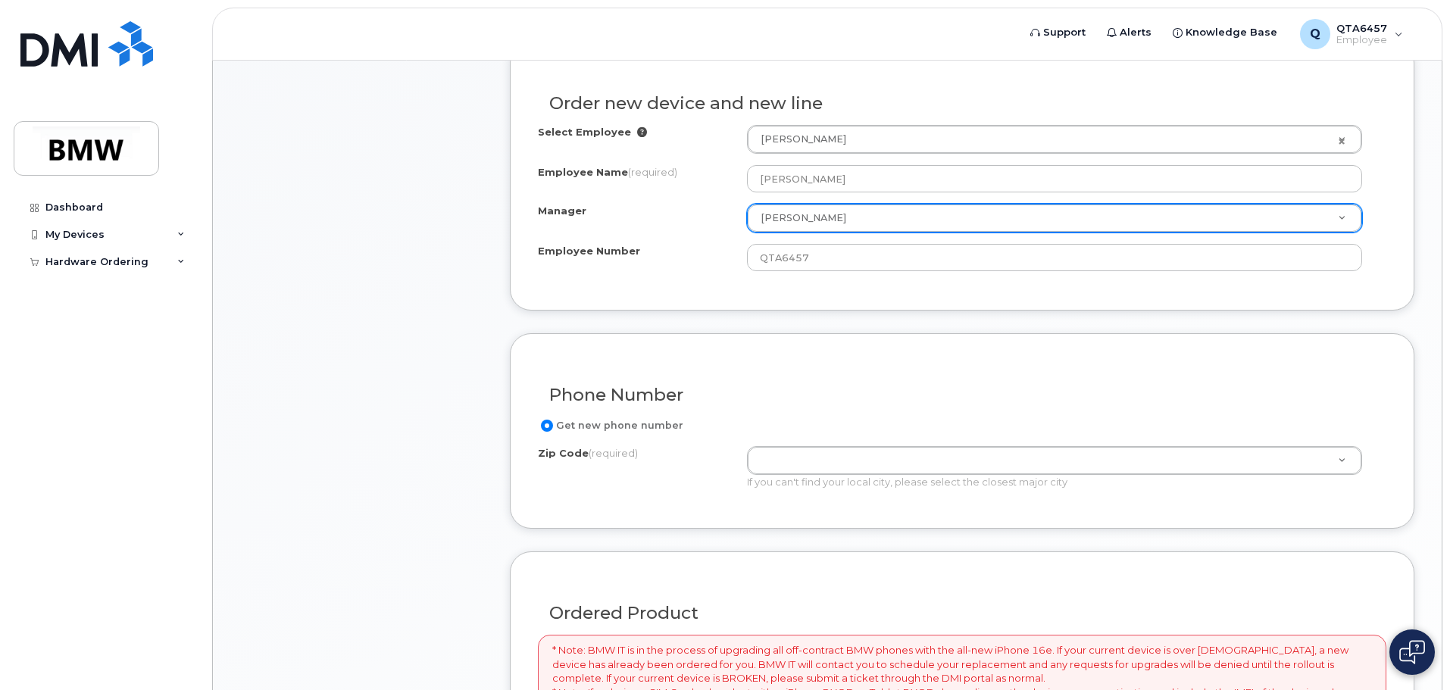
scroll to position [520, 0]
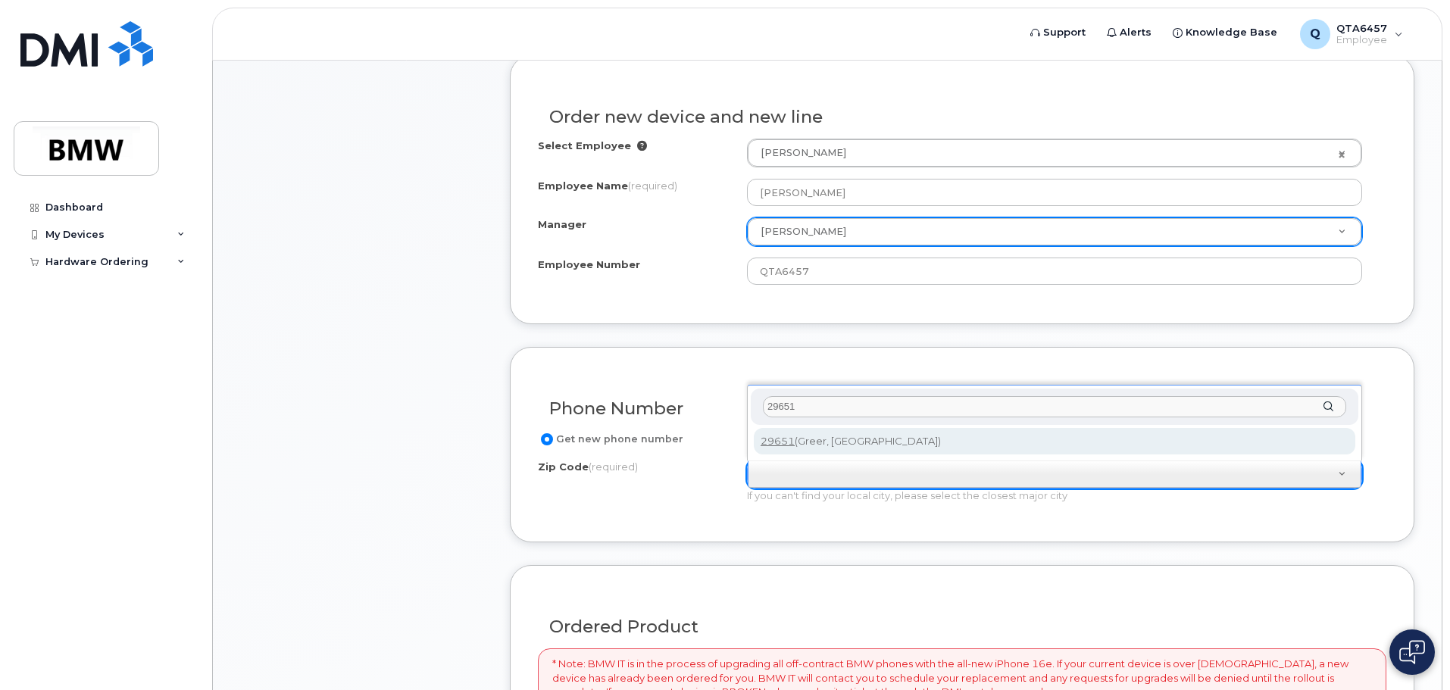
type input "29651"
type input "29651 (Greer, SC)"
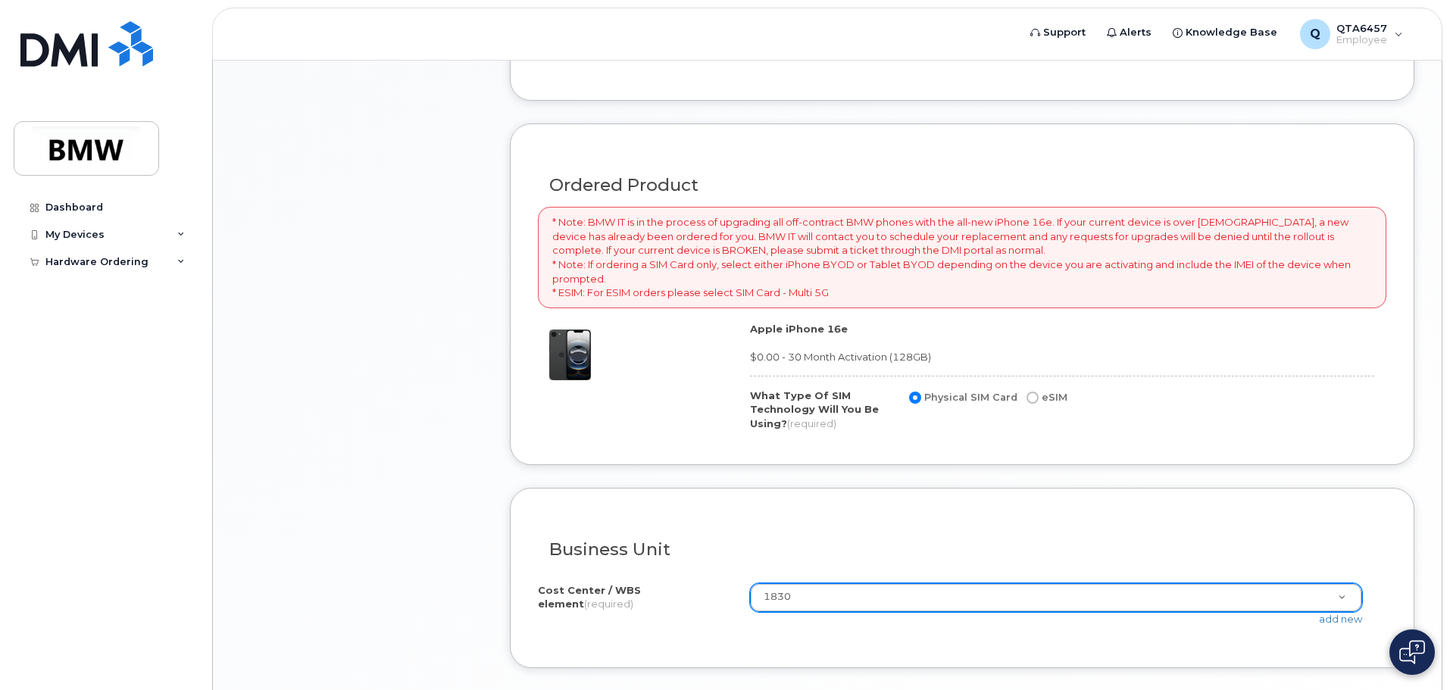
scroll to position [1080, 0]
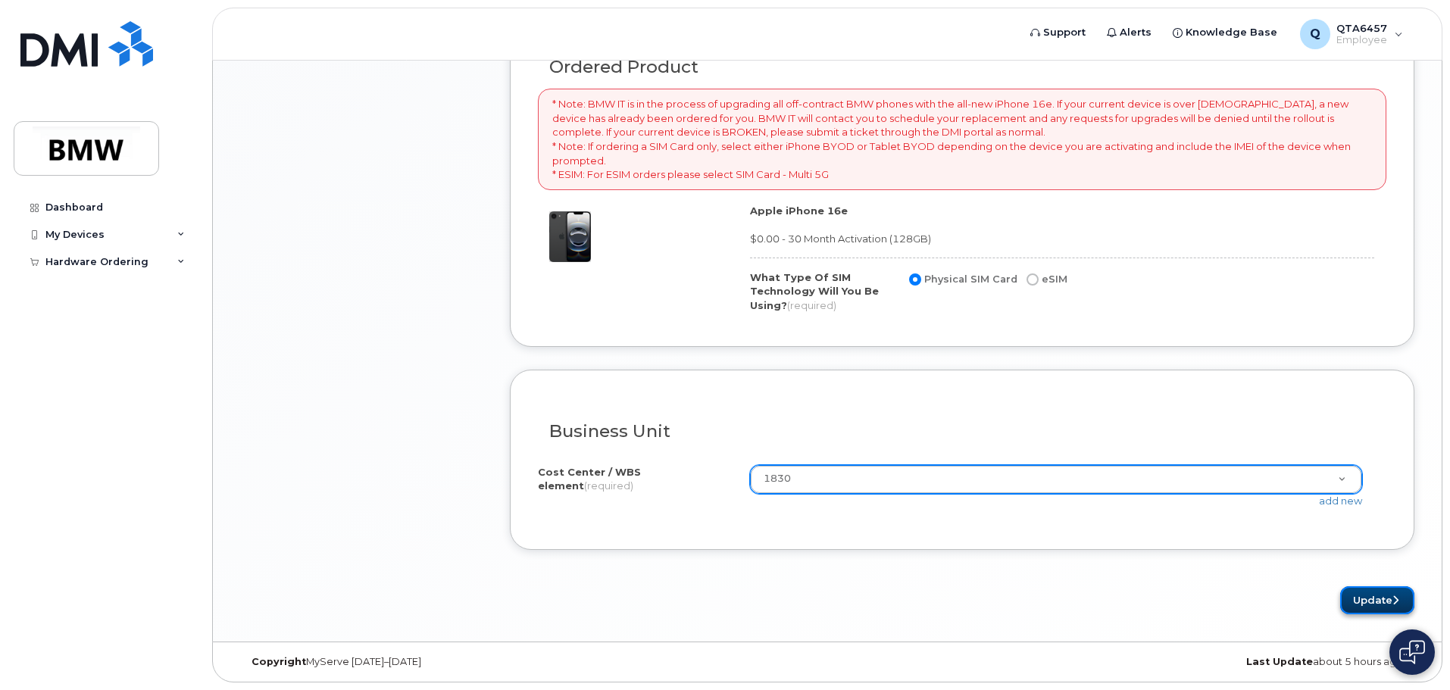
click at [1366, 589] on button "Update" at bounding box center [1377, 600] width 74 height 28
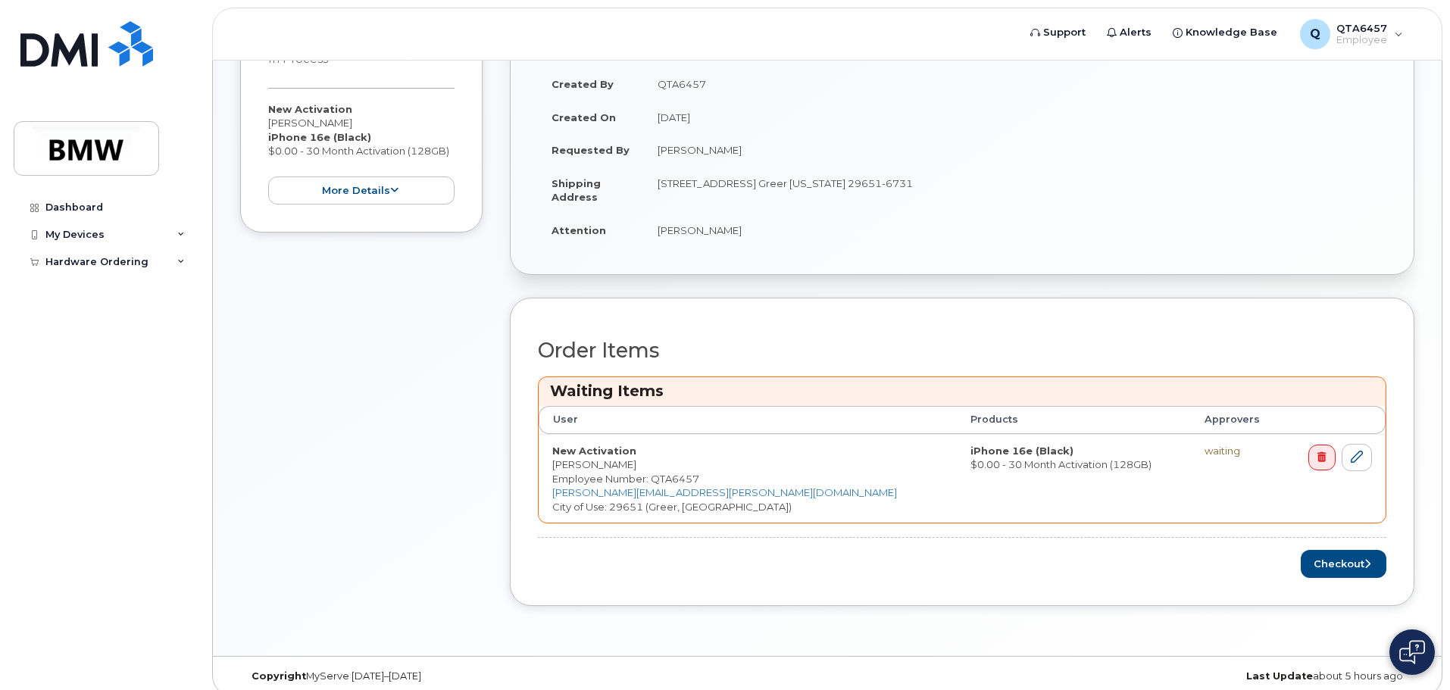
scroll to position [357, 0]
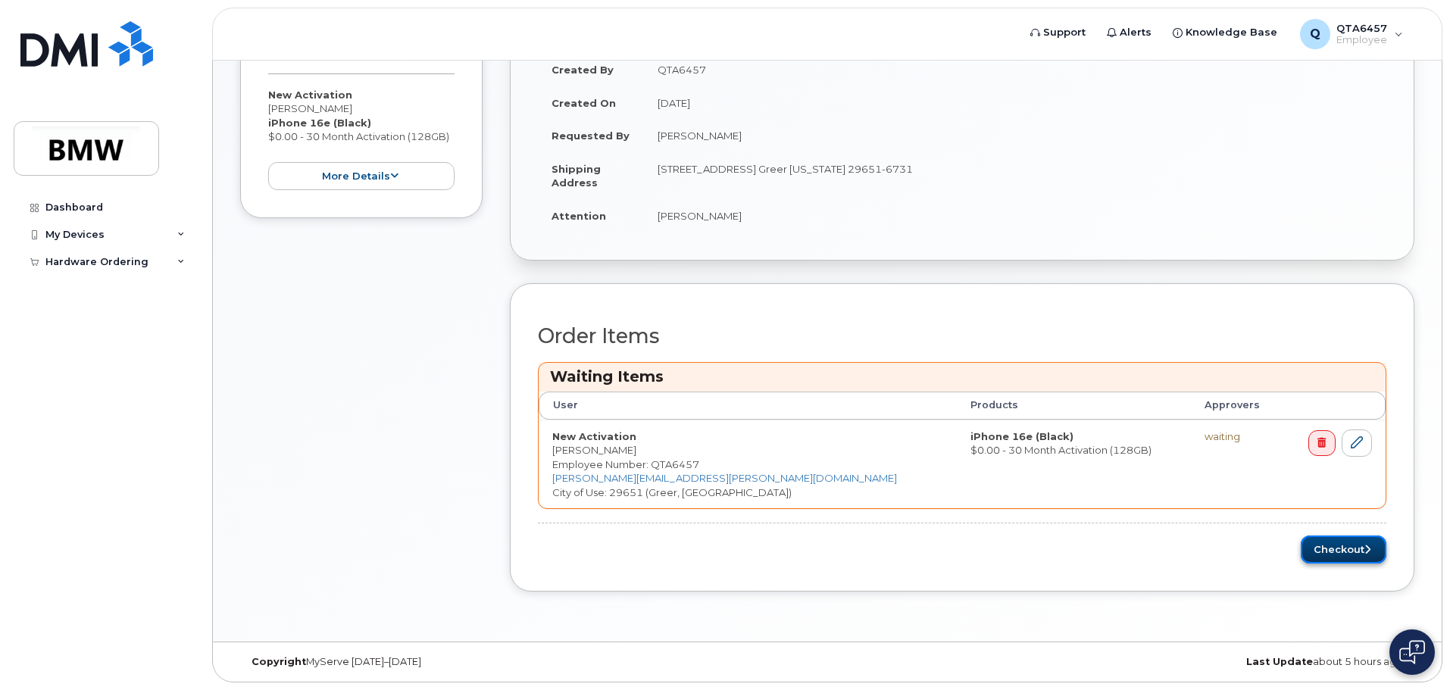
click at [1369, 547] on icon "submit" at bounding box center [1368, 550] width 6 height 10
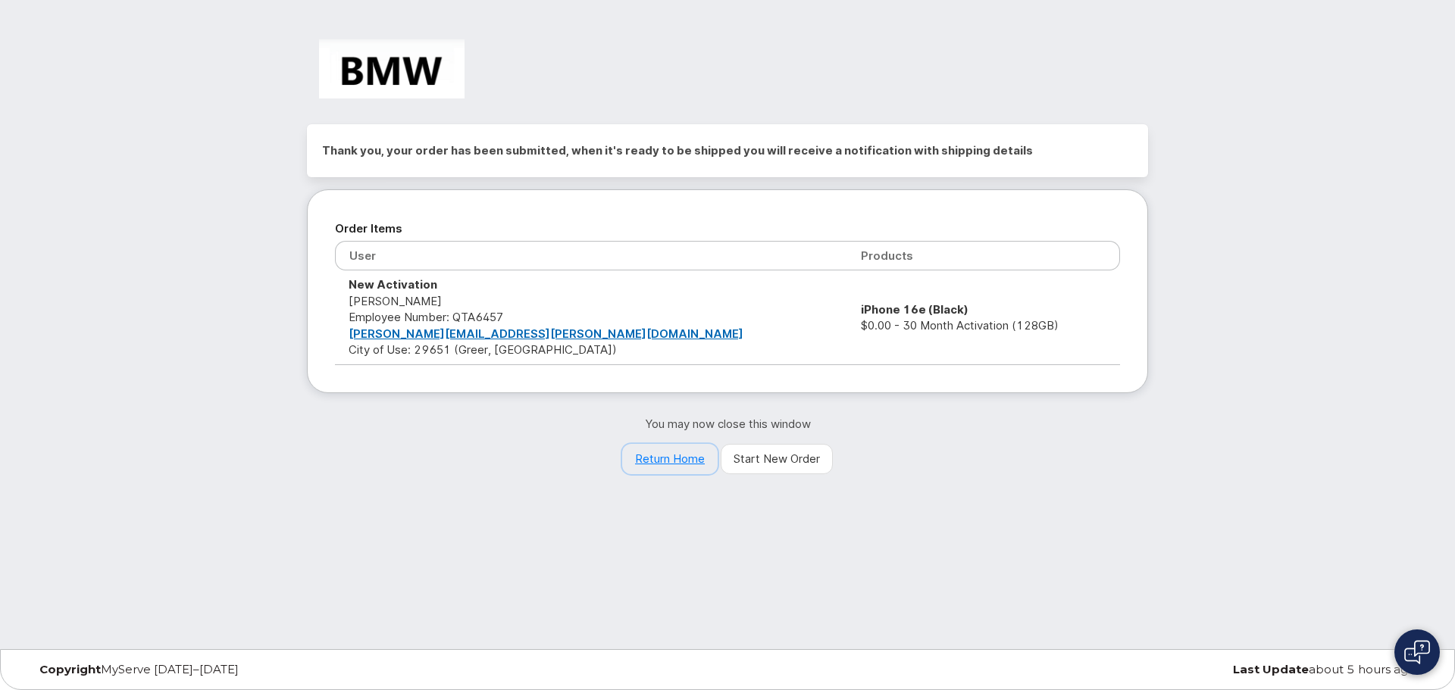
click at [686, 462] on link "Return Home" at bounding box center [669, 459] width 95 height 30
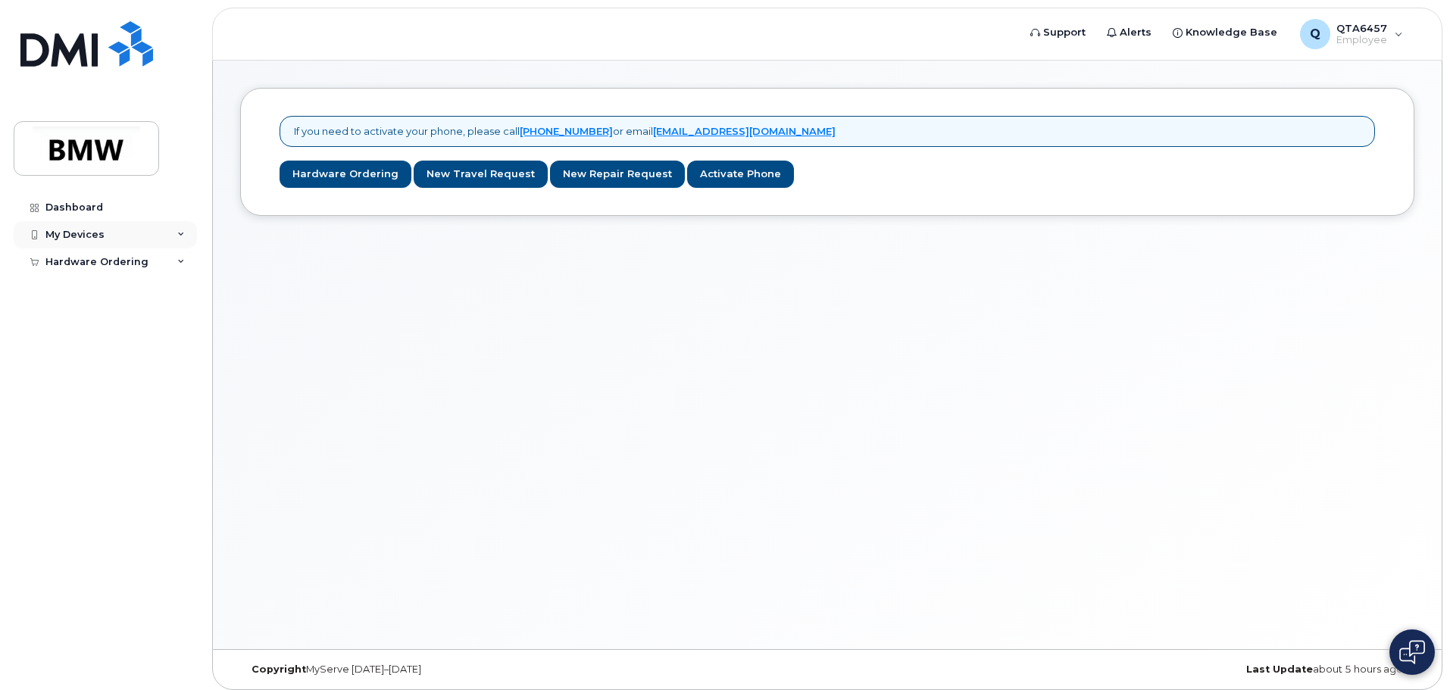
click at [83, 229] on div "My Devices" at bounding box center [74, 235] width 59 height 12
click at [99, 285] on div "Hardware Ordering" at bounding box center [96, 291] width 103 height 12
click at [91, 317] on div "My Orders" at bounding box center [79, 318] width 55 height 14
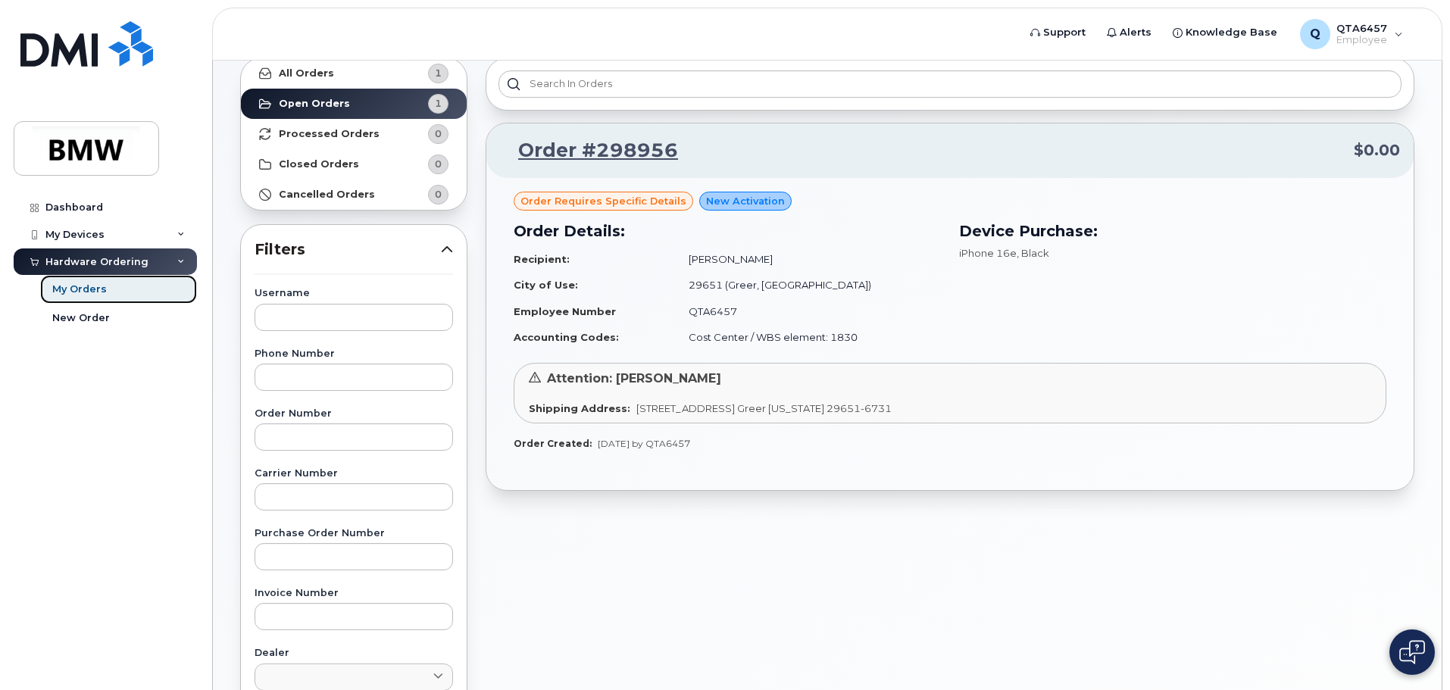
scroll to position [76, 0]
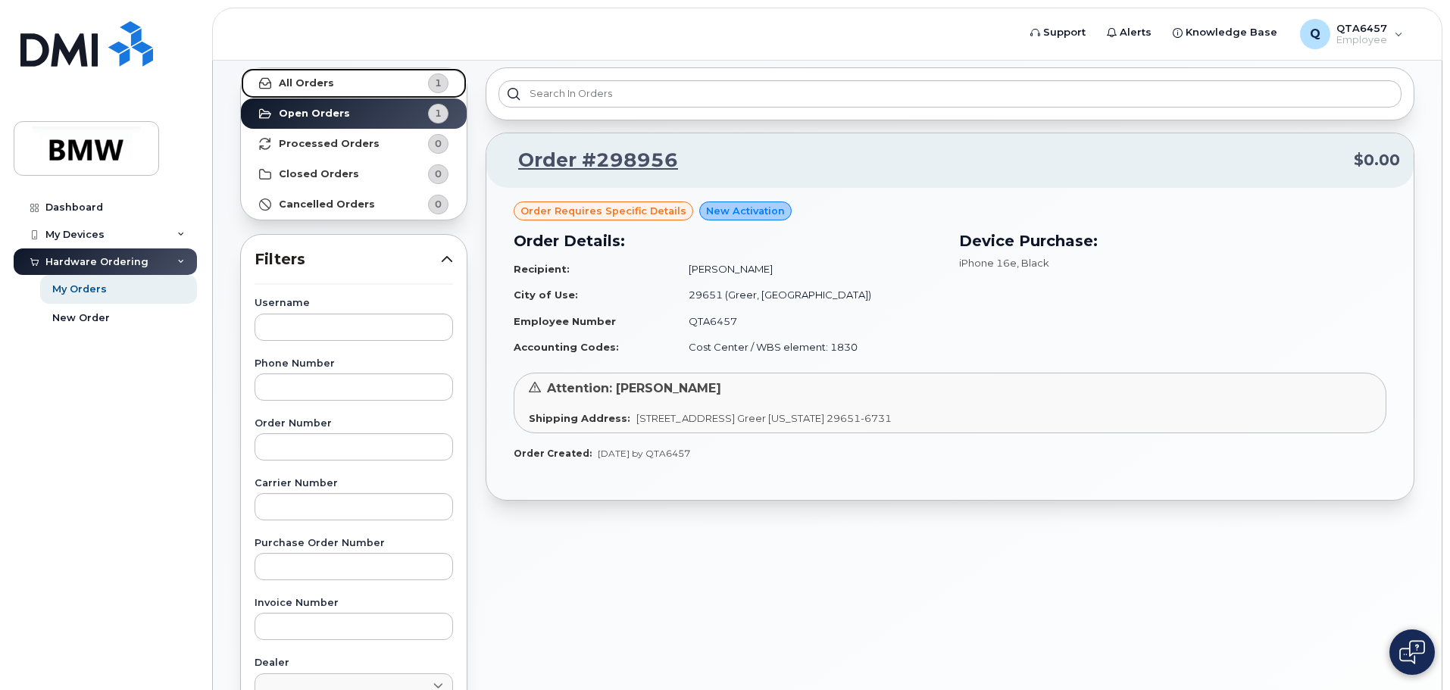
click at [333, 87] on link "All Orders 1" at bounding box center [354, 83] width 226 height 30
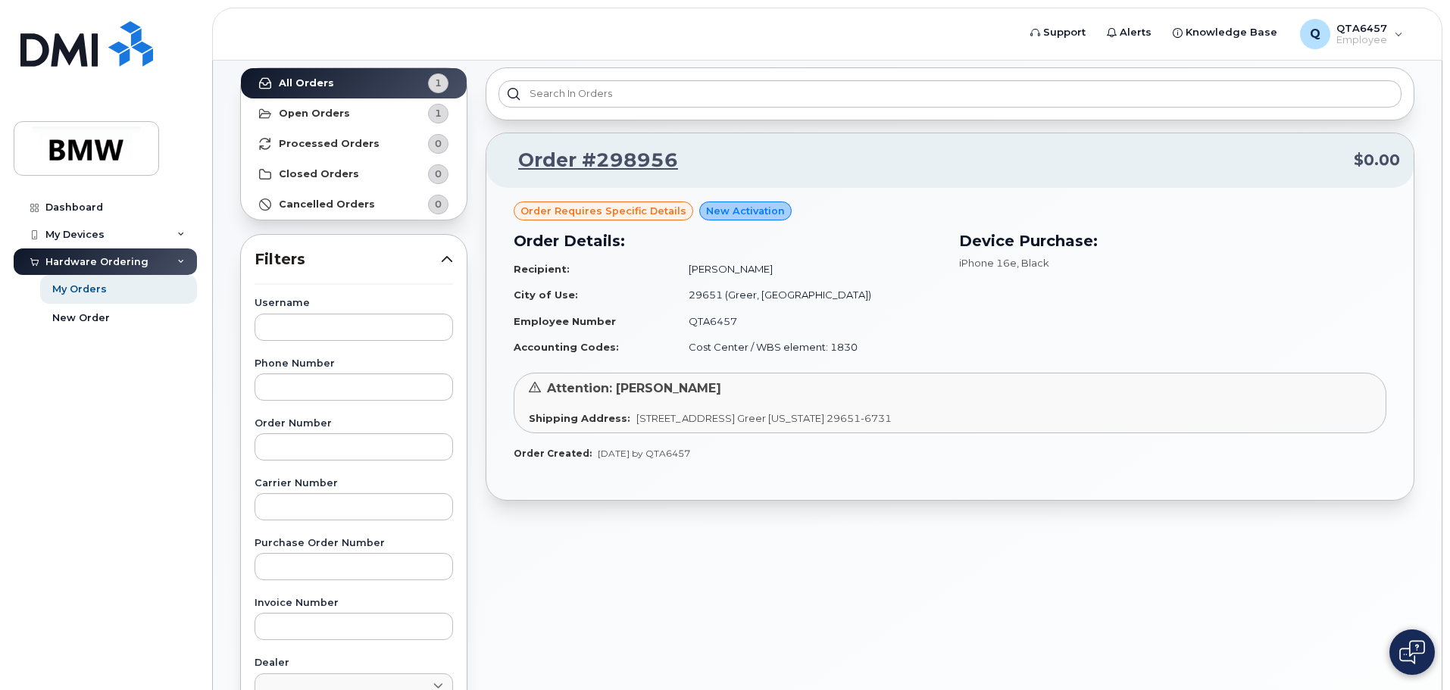
click at [840, 294] on td "29651 (Greer, SC)" at bounding box center [808, 295] width 266 height 27
click at [643, 158] on link "Order #298956" at bounding box center [589, 160] width 178 height 27
click at [330, 108] on strong "Open Orders" at bounding box center [314, 114] width 71 height 12
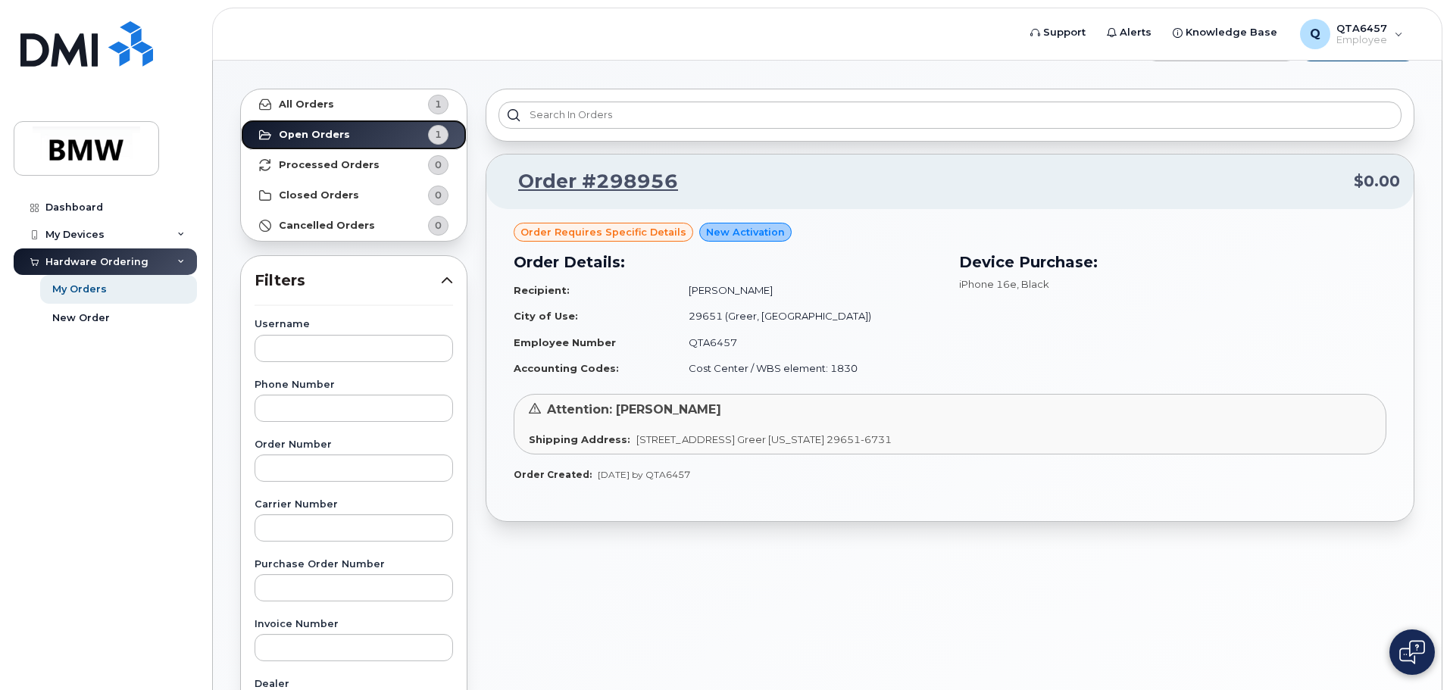
scroll to position [0, 0]
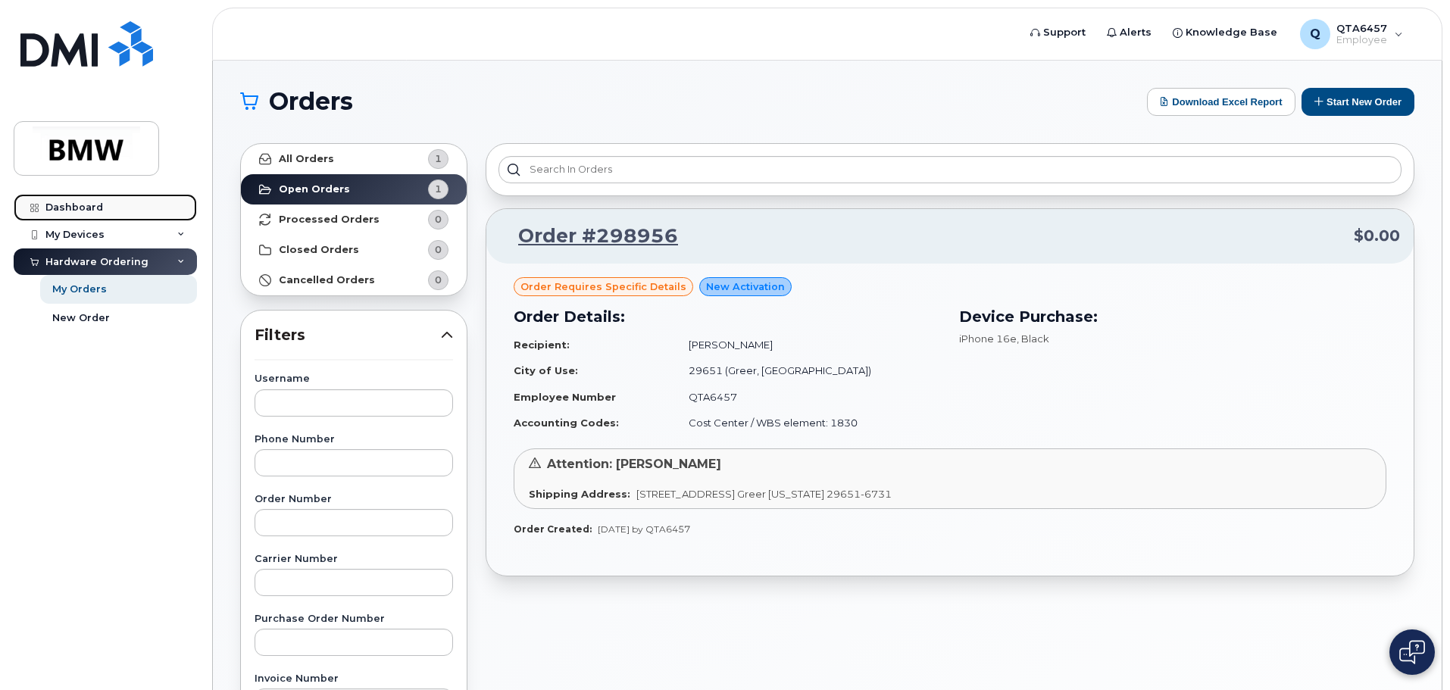
click at [94, 204] on div "Dashboard" at bounding box center [74, 208] width 58 height 12
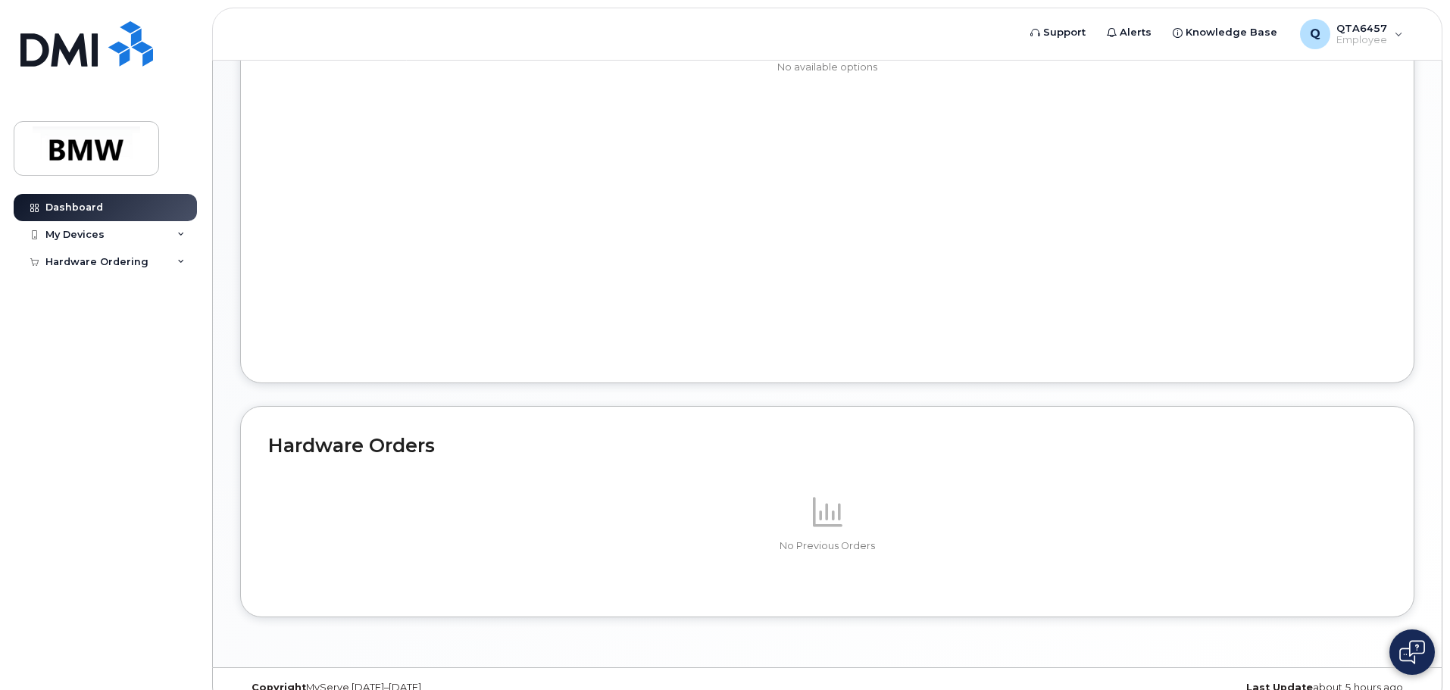
scroll to position [722, 0]
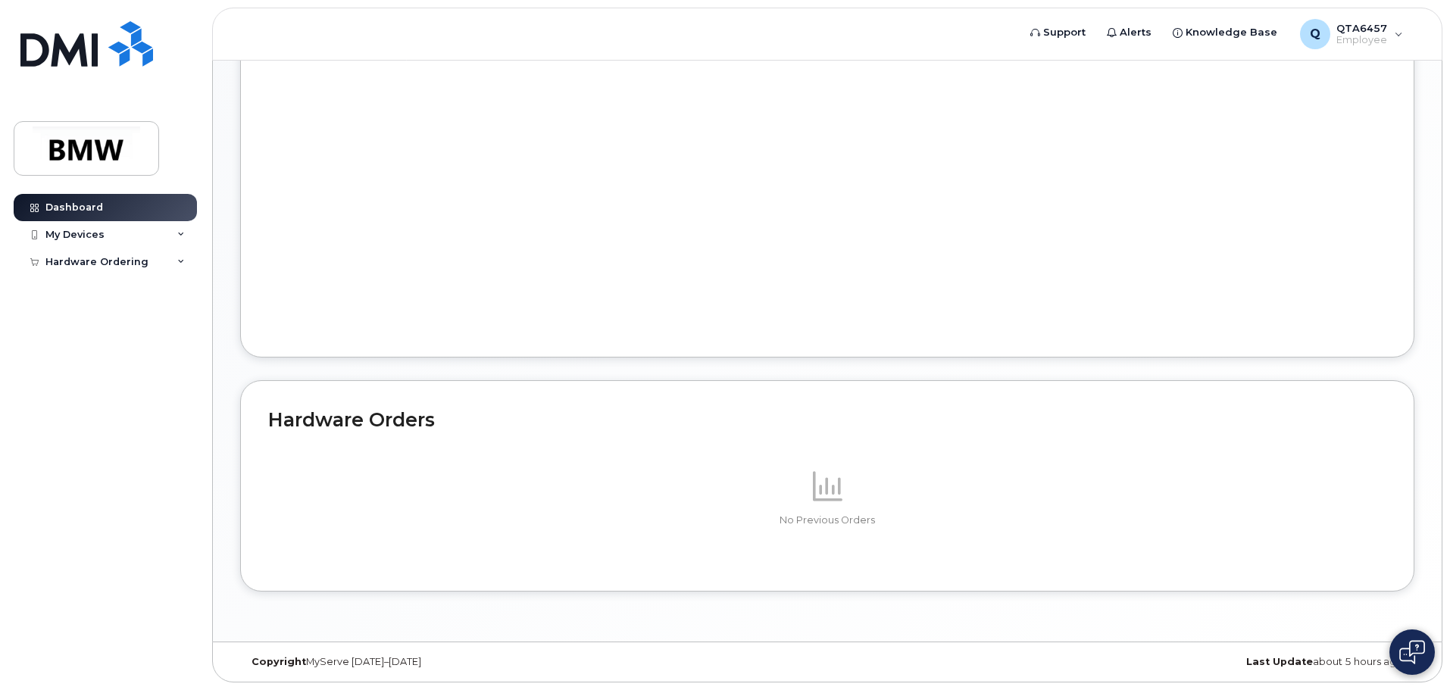
click at [830, 508] on div "No Previous Orders" at bounding box center [827, 497] width 1118 height 60
click at [64, 260] on div "Hardware Ordering" at bounding box center [96, 262] width 103 height 12
click at [75, 290] on div "My Orders" at bounding box center [79, 290] width 55 height 14
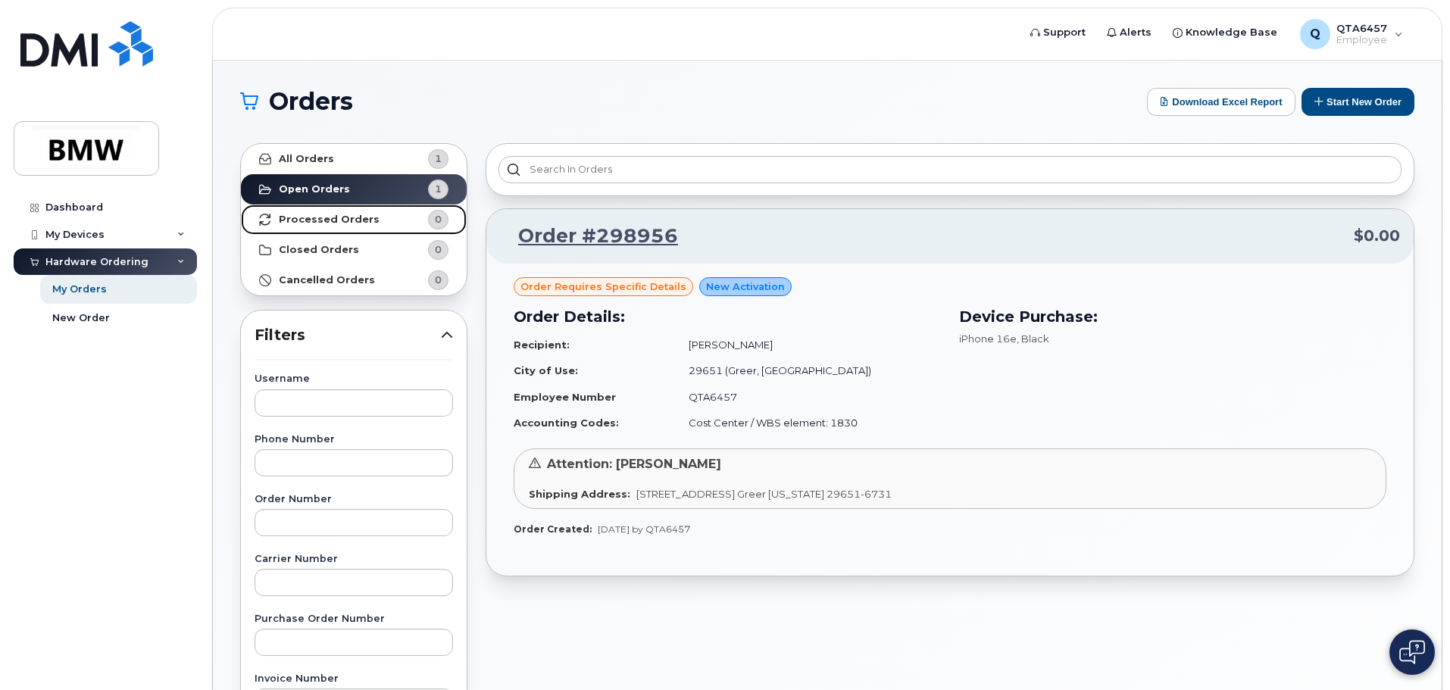
click at [321, 220] on strong "Processed Orders" at bounding box center [329, 220] width 101 height 12
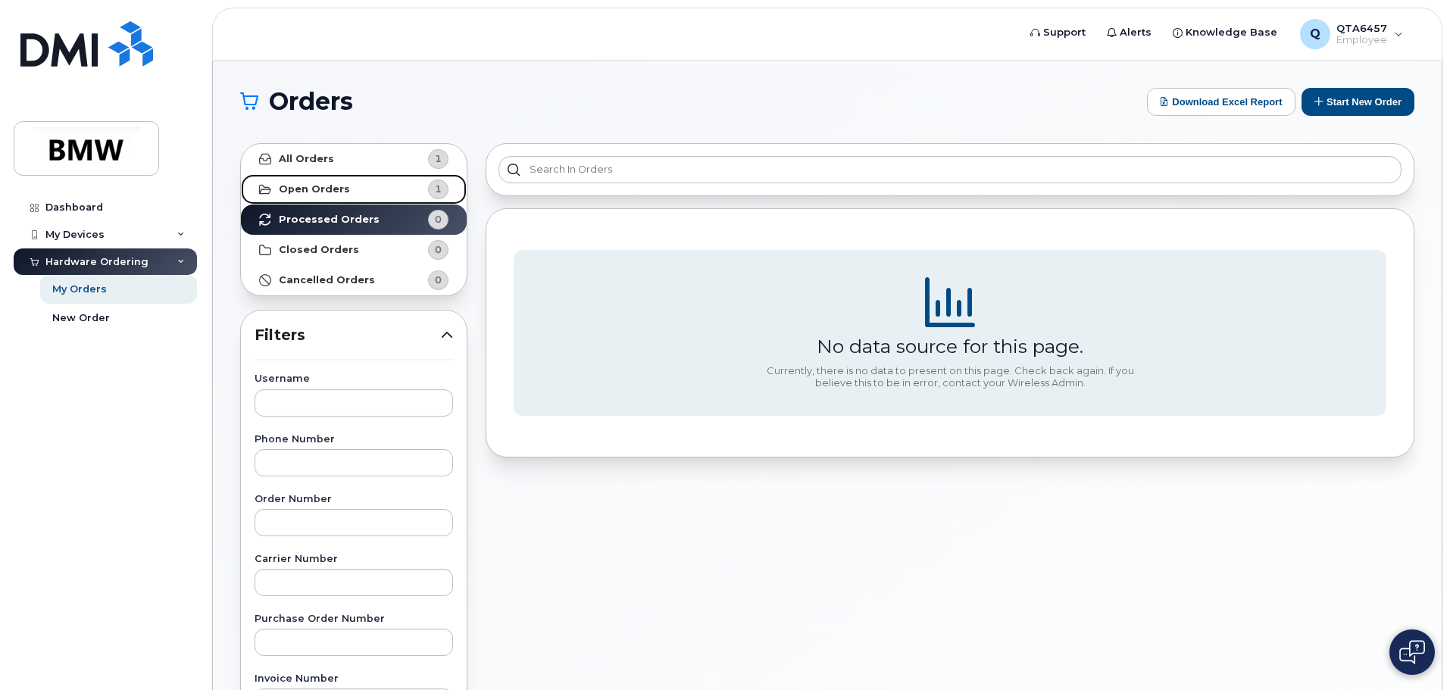
click at [322, 195] on link "Open Orders 1" at bounding box center [354, 189] width 226 height 30
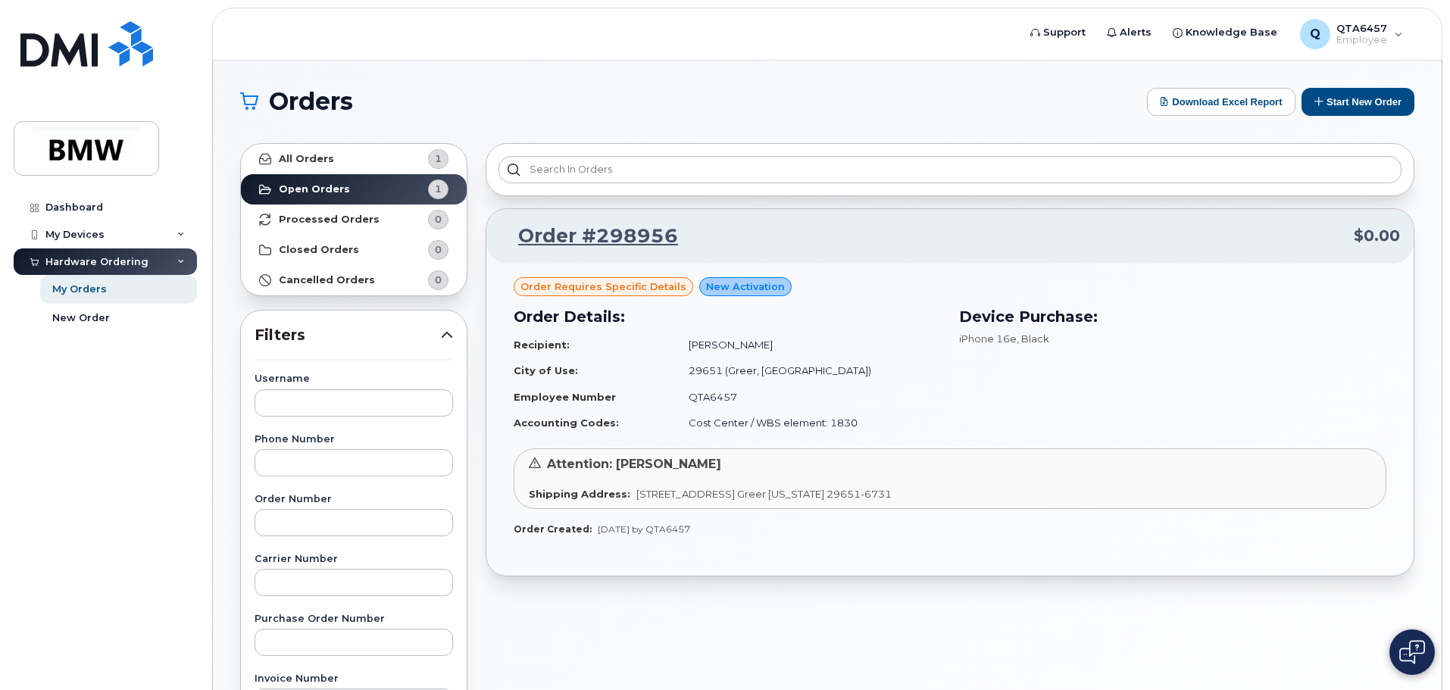
click at [613, 286] on span "Order requires Specific details" at bounding box center [604, 287] width 166 height 14
click at [718, 276] on div "Order requires Specific details New Activation Order Details: Recipient: Matthe…" at bounding box center [949, 420] width 927 height 312
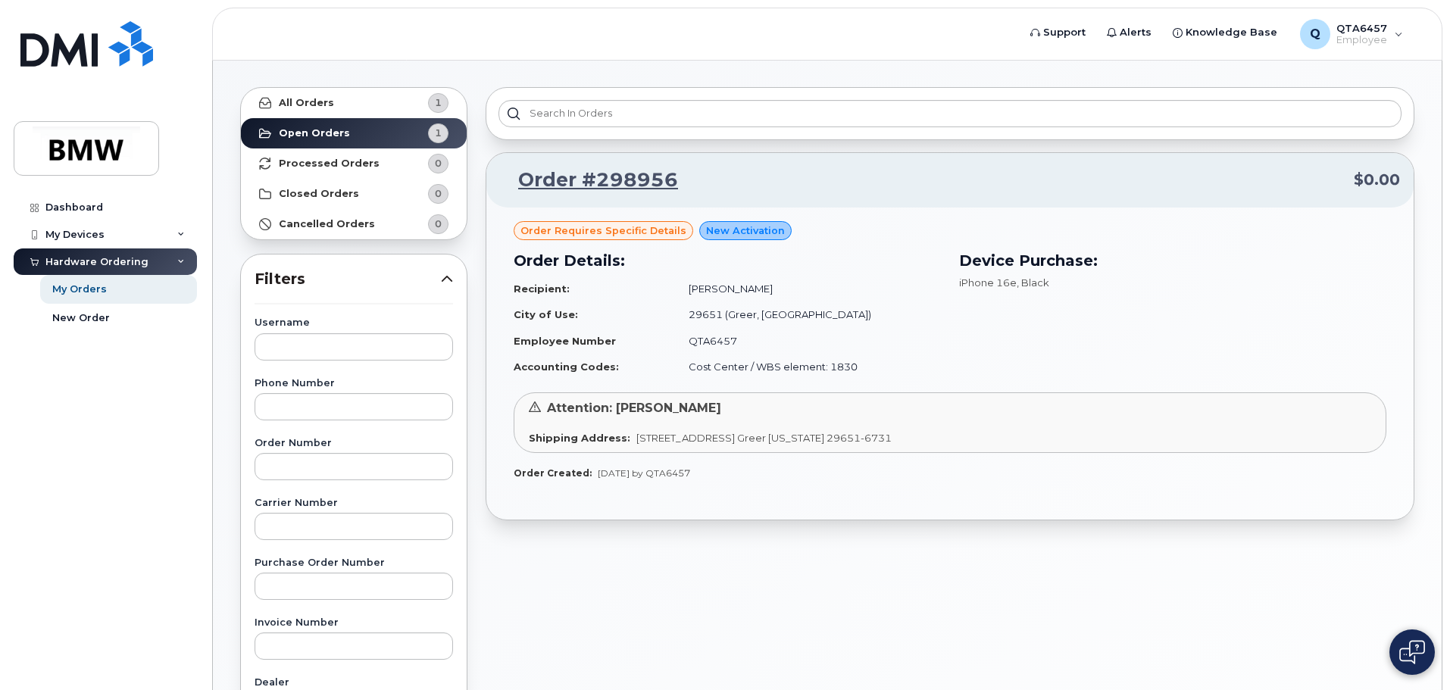
scroll to position [152, 0]
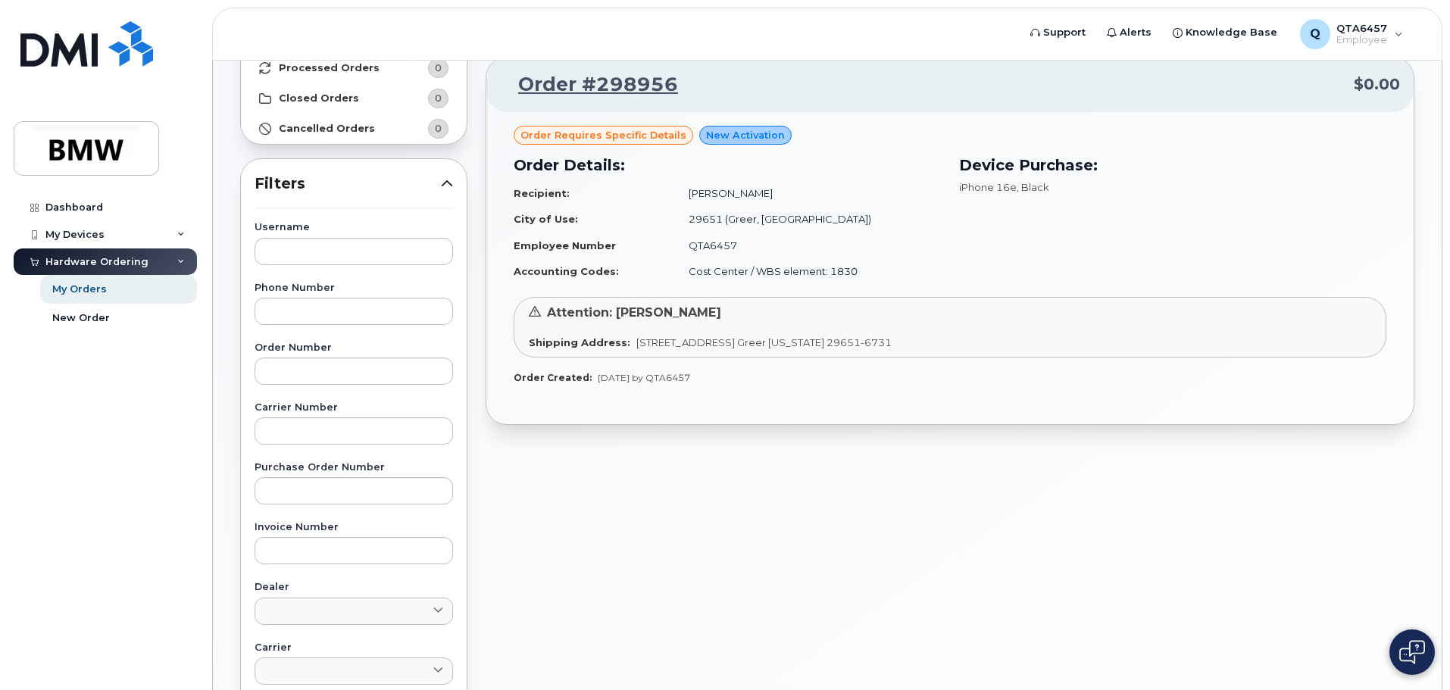
click at [1012, 190] on span "iPhone 16e" at bounding box center [988, 187] width 58 height 12
click at [924, 160] on h3 "Order Details:" at bounding box center [727, 165] width 427 height 23
click at [563, 71] on link "Order #298956" at bounding box center [589, 84] width 178 height 27
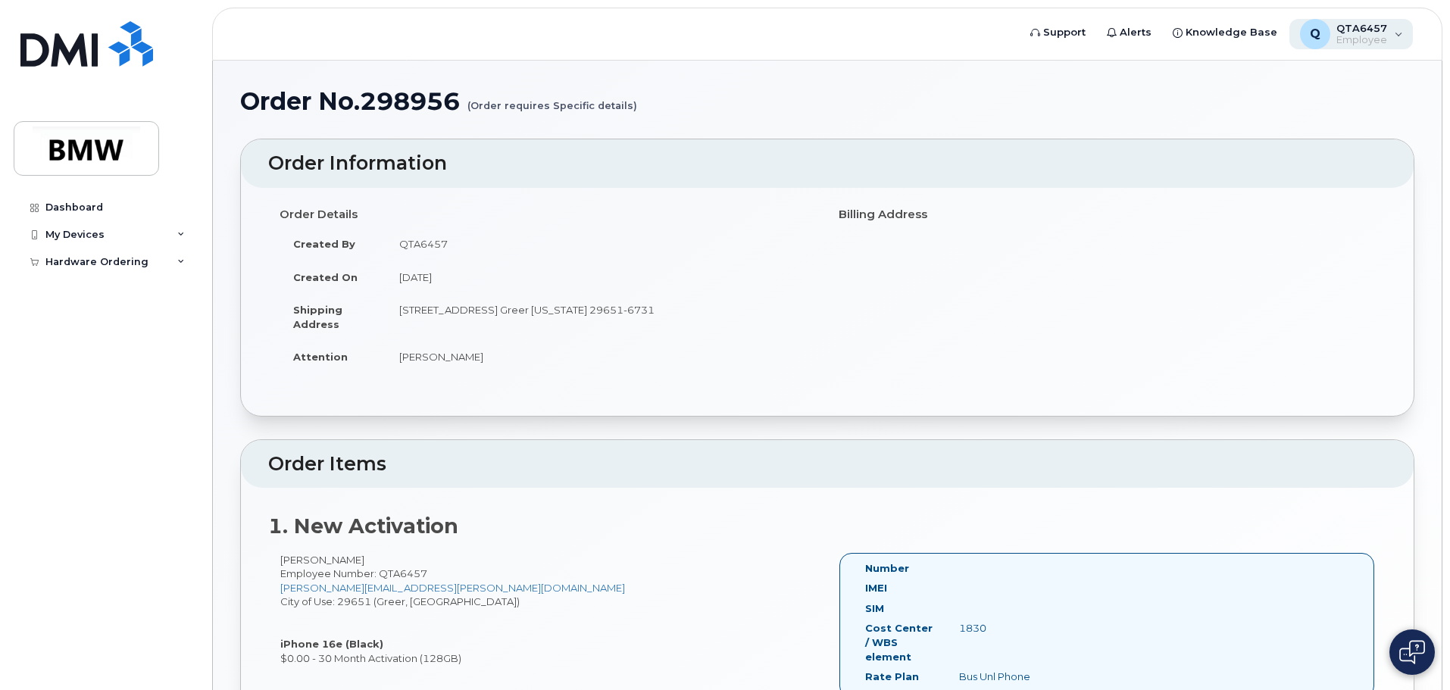
click at [1400, 33] on div "Q QTA6457 Employee" at bounding box center [1352, 34] width 124 height 30
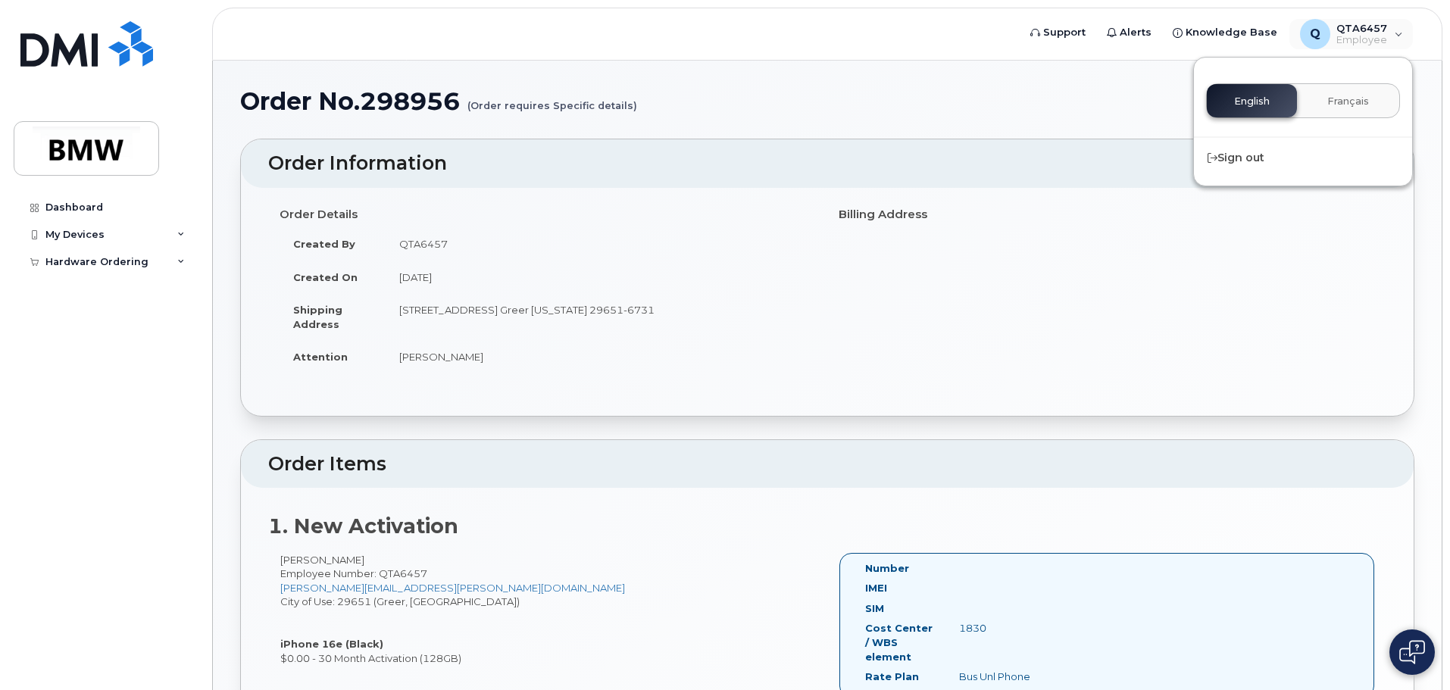
click at [913, 138] on div "Order No.298956 (Order requires Specific details)" at bounding box center [827, 113] width 1174 height 51
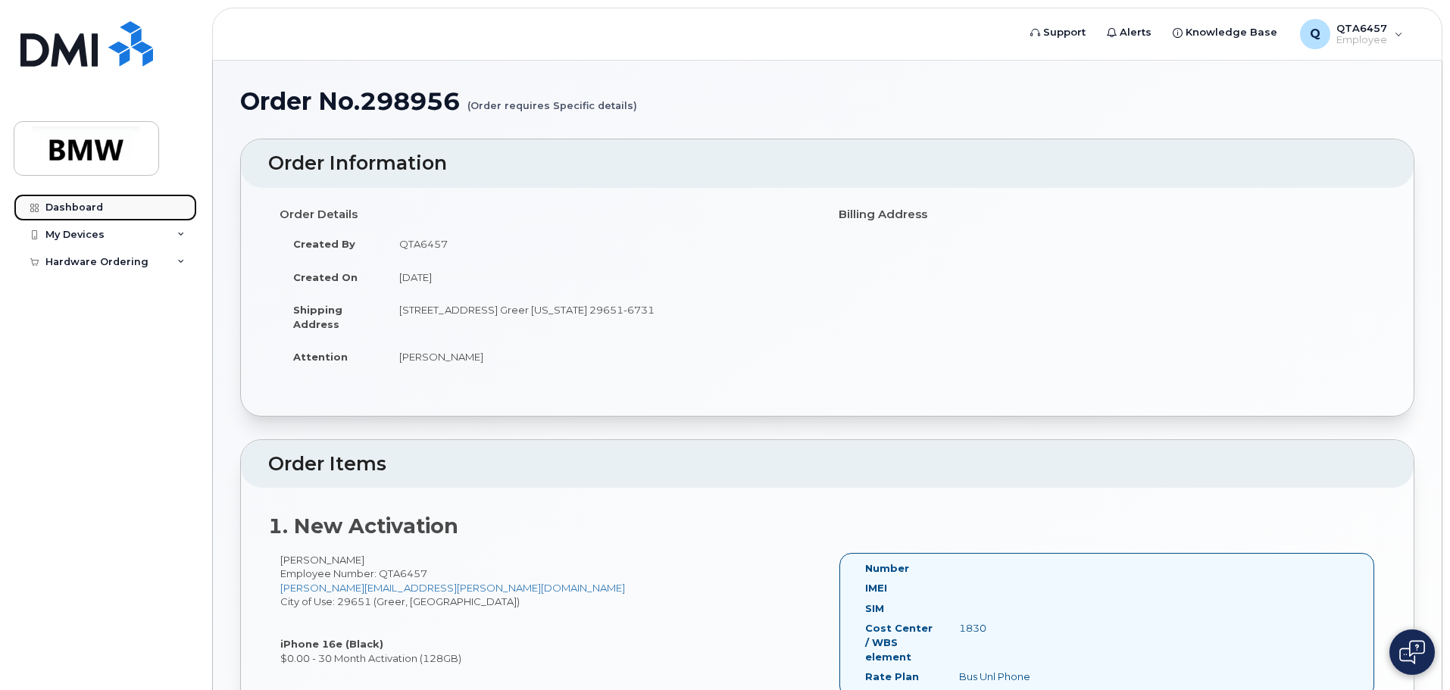
click at [81, 208] on div "Dashboard" at bounding box center [74, 208] width 58 height 12
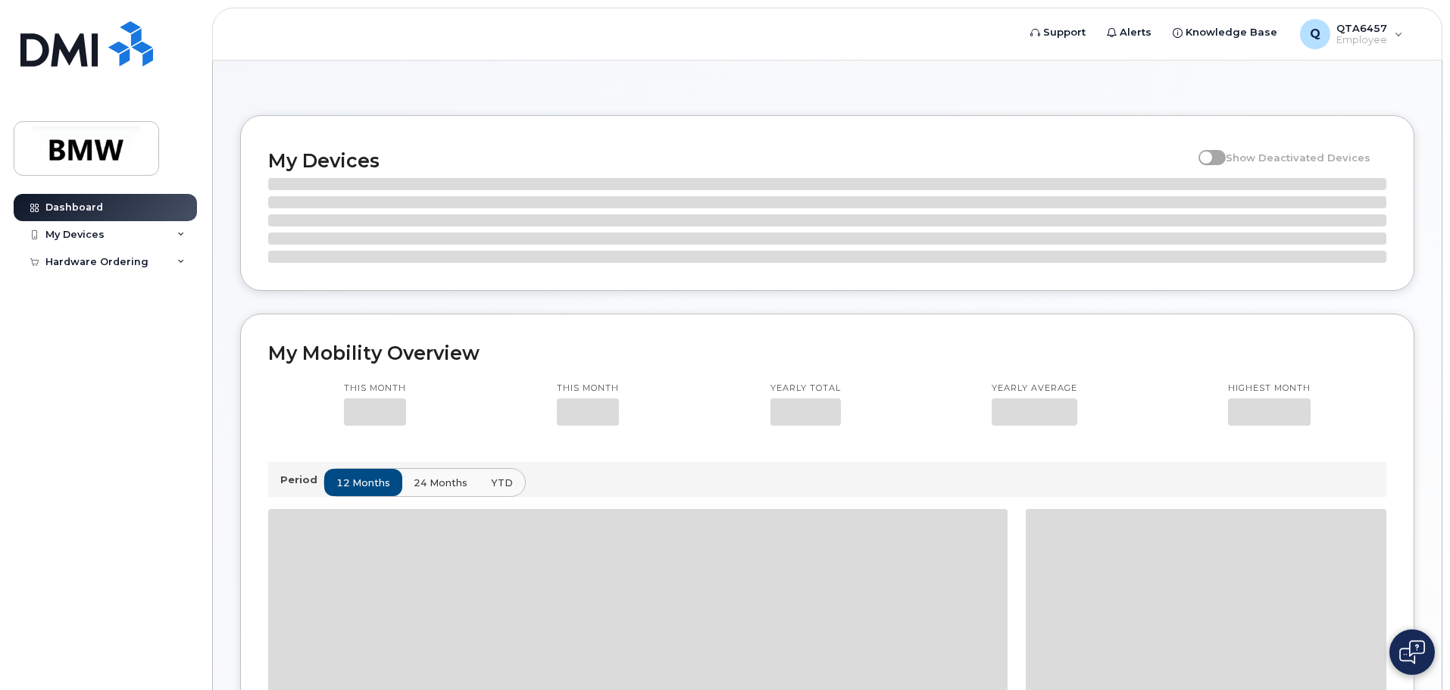
click at [92, 233] on div "My Devices" at bounding box center [74, 235] width 59 height 12
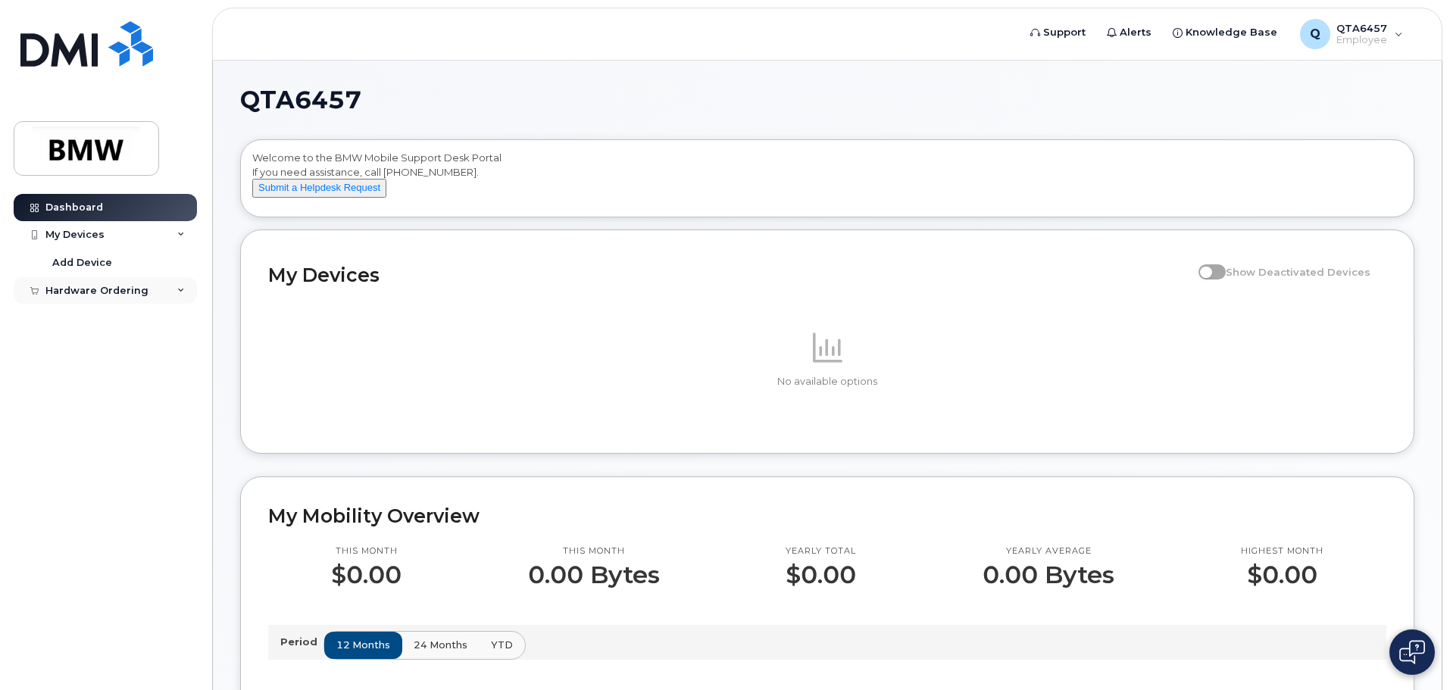
click at [94, 286] on div "Hardware Ordering" at bounding box center [96, 291] width 103 height 12
click at [83, 318] on div "My Orders" at bounding box center [79, 318] width 55 height 14
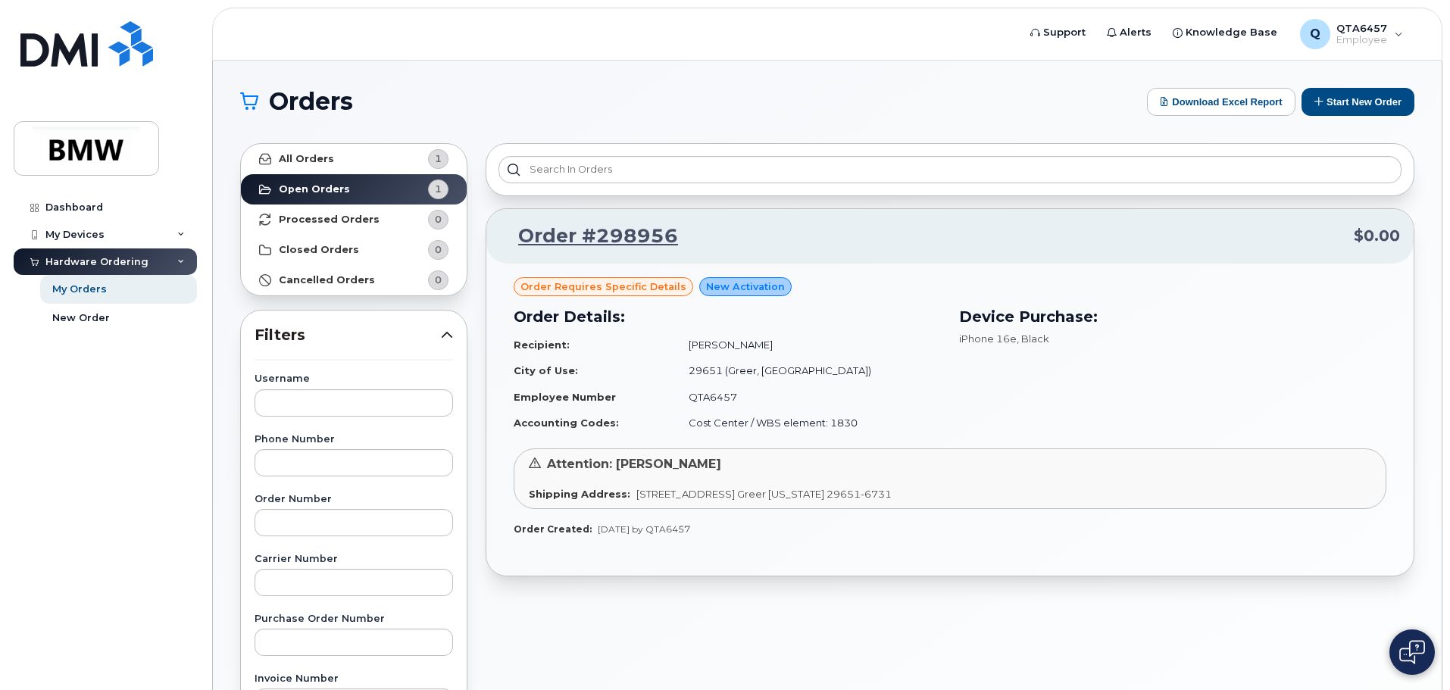
click at [636, 290] on span "Order requires Specific details" at bounding box center [604, 287] width 166 height 14
click at [708, 278] on div "New Activation" at bounding box center [745, 287] width 92 height 20
